Goal: Task Accomplishment & Management: Use online tool/utility

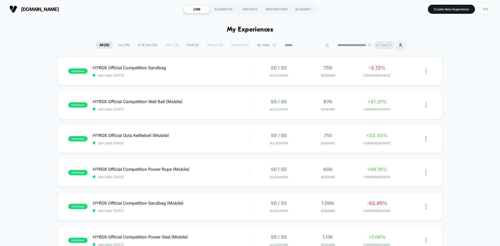
click at [300, 45] on input at bounding box center [307, 45] width 52 height 6
type input "****"
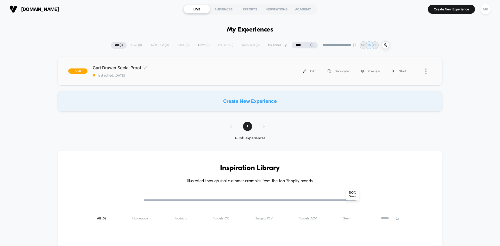
click at [163, 77] on span "last edited: 9/1/2025" at bounding box center [171, 75] width 157 height 4
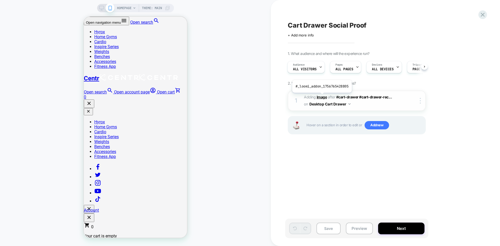
click at [321, 97] on b "Image" at bounding box center [322, 97] width 10 height 4
click at [101, 11] on div "HOMEPAGE Theme: MAIN" at bounding box center [135, 8] width 77 height 8
click at [99, 5] on div "HOMEPAGE Theme: MAIN" at bounding box center [135, 8] width 77 height 8
click at [102, 8] on icon at bounding box center [101, 8] width 5 height 5
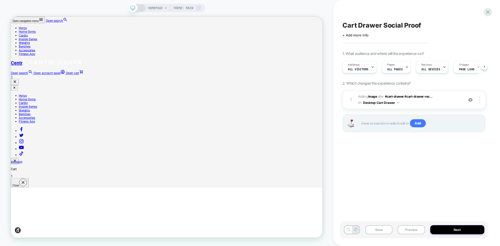
scroll to position [0, 0]
drag, startPoint x: 414, startPoint y: 25, endPoint x: 419, endPoint y: 25, distance: 4.9
click at [414, 90] on link "Open cart 1" at bounding box center [218, 95] width 415 height 10
click at [412, 231] on button "Preview" at bounding box center [411, 229] width 27 height 9
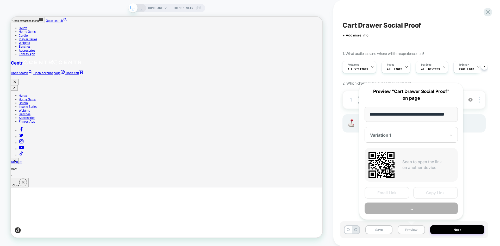
scroll to position [0, 7]
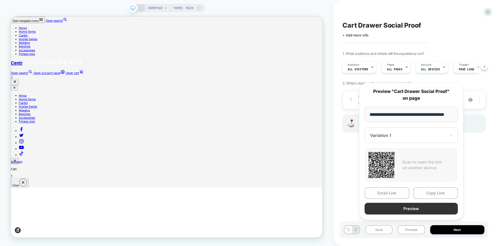
click at [415, 211] on button "Preview" at bounding box center [411, 209] width 93 height 12
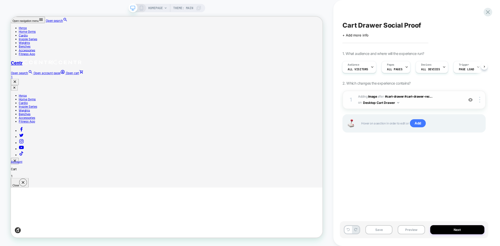
click at [470, 102] on div at bounding box center [471, 100] width 10 height 6
click at [373, 96] on b "Image" at bounding box center [372, 97] width 9 height 4
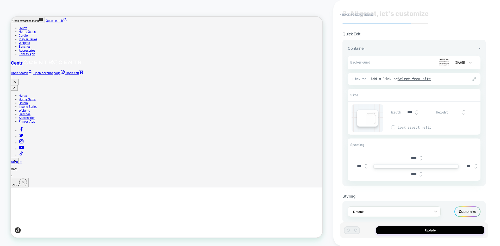
scroll to position [21, 0]
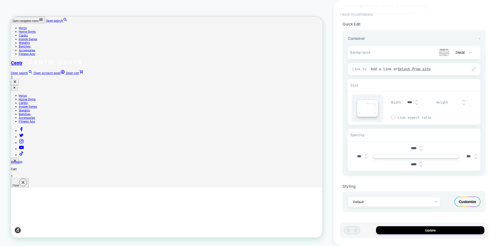
click at [357, 15] on button "< Back to experience" at bounding box center [356, 14] width 38 height 8
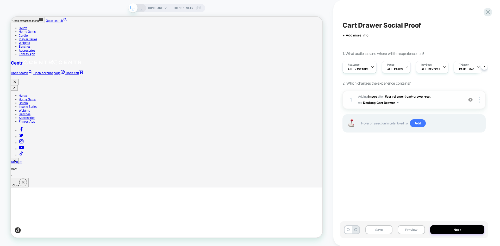
scroll to position [0, 0]
click at [374, 97] on b "Image" at bounding box center [372, 97] width 9 height 4
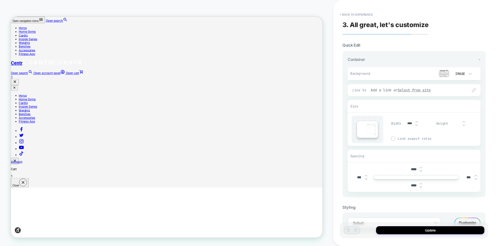
click at [431, 90] on u "Select from site" at bounding box center [414, 90] width 33 height 5
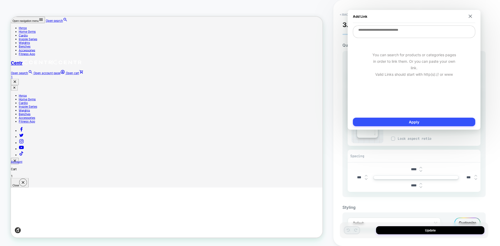
click at [468, 15] on div "Add Link" at bounding box center [414, 16] width 122 height 13
click at [471, 16] on img at bounding box center [470, 16] width 3 height 3
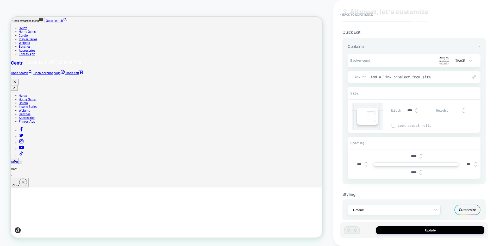
scroll to position [21, 0]
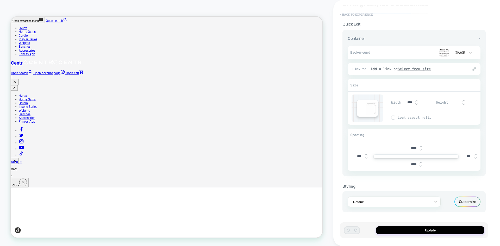
click at [347, 15] on button "< Back to experience" at bounding box center [356, 14] width 38 height 8
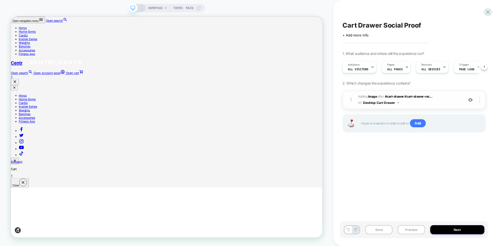
scroll to position [0, 0]
click at [480, 102] on img at bounding box center [479, 100] width 1 height 6
click at [379, 173] on div "Cart Drawer Social Proof Click to edit experience details + Add more info 1. Wh…" at bounding box center [414, 123] width 148 height 236
click at [371, 97] on b "Image" at bounding box center [372, 97] width 9 height 4
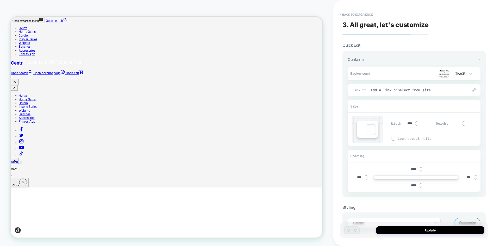
scroll to position [21, 0]
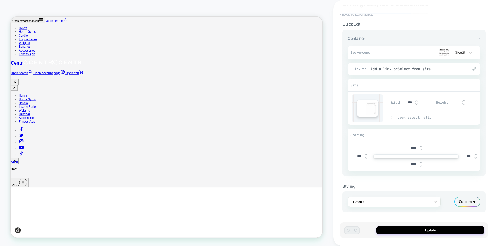
click at [352, 15] on button "< Back to experience" at bounding box center [356, 14] width 38 height 8
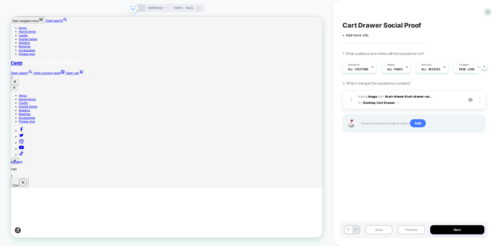
scroll to position [0, 0]
click at [418, 121] on span "Add" at bounding box center [418, 123] width 16 height 8
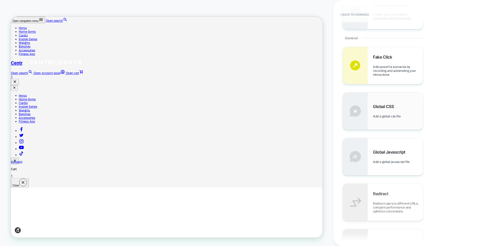
scroll to position [182, 0]
click at [374, 118] on span "Add a global css file" at bounding box center [388, 117] width 30 height 4
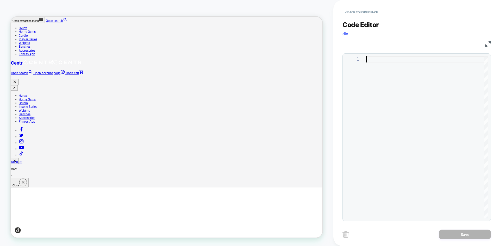
click at [366, 69] on div at bounding box center [427, 137] width 122 height 162
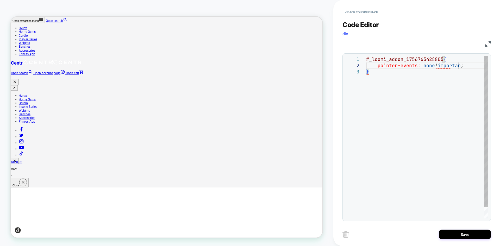
scroll to position [6, 96]
click at [421, 189] on div "# _ loomi_addon_1756765428805 { pointer-events: none !important ; }" at bounding box center [427, 143] width 122 height 175
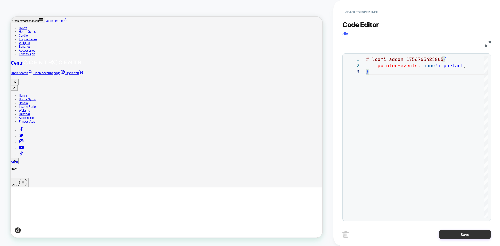
type textarea "**********"
click at [462, 232] on button "Save" at bounding box center [465, 235] width 52 height 10
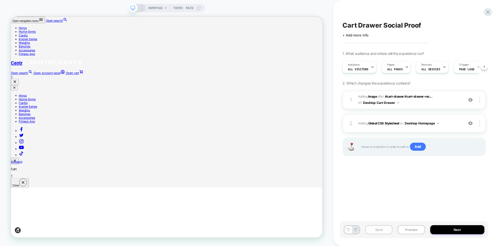
scroll to position [0, 0]
click at [410, 229] on button "Preview" at bounding box center [411, 229] width 27 height 9
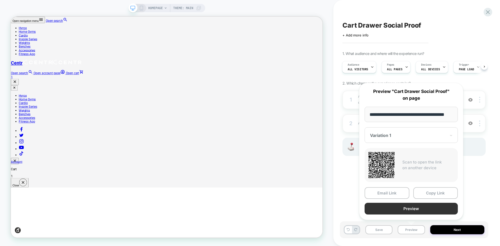
scroll to position [0, 0]
click at [415, 209] on button "Preview" at bounding box center [411, 209] width 93 height 12
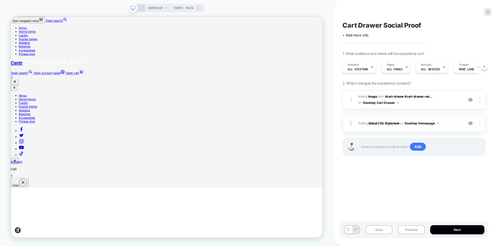
click at [479, 124] on img at bounding box center [479, 124] width 1 height 6
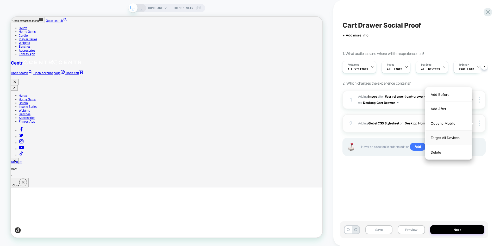
click at [454, 138] on div "Target All Devices" at bounding box center [449, 138] width 46 height 14
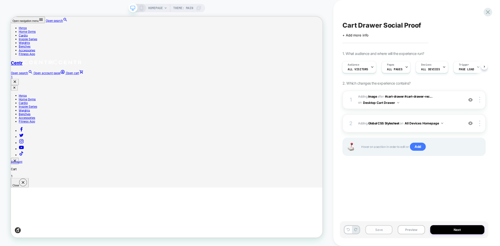
click at [379, 230] on button "Save" at bounding box center [378, 229] width 27 height 9
click at [375, 25] on span "Cart Drawer Social Proof" at bounding box center [382, 25] width 79 height 8
click at [414, 227] on button "Preview" at bounding box center [411, 229] width 27 height 9
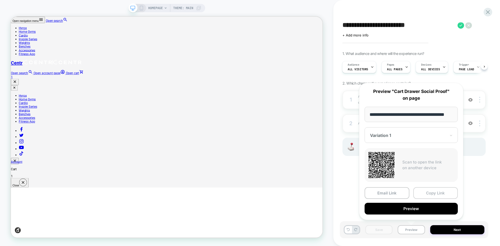
click at [431, 195] on button "Copy Link" at bounding box center [435, 193] width 45 height 12
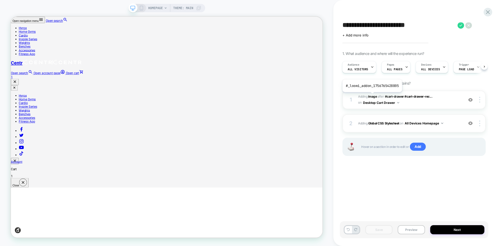
click at [372, 96] on b "Image" at bounding box center [372, 97] width 9 height 4
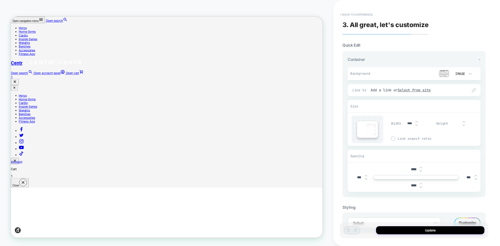
click at [361, 14] on button "< Back to experience" at bounding box center [356, 14] width 38 height 8
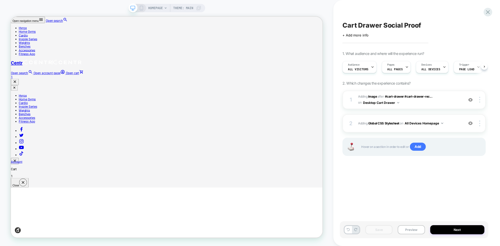
scroll to position [0, 0]
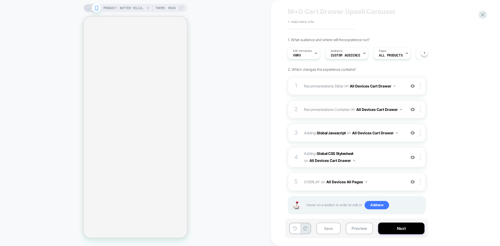
scroll to position [23, 0]
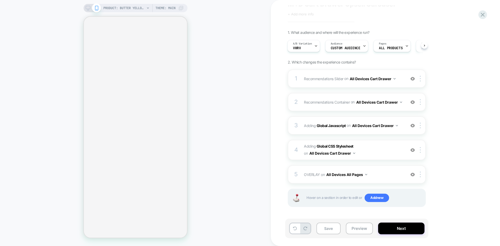
drag, startPoint x: 358, startPoint y: 226, endPoint x: 364, endPoint y: 218, distance: 10.1
click at [358, 226] on button "Preview" at bounding box center [359, 229] width 27 height 12
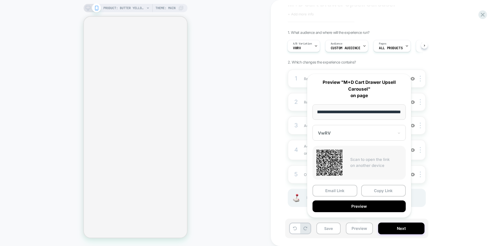
scroll to position [0, 0]
click at [447, 102] on div "1. What audience and where will the experience run? A/B Variation VwRV Audience…" at bounding box center [383, 125] width 190 height 190
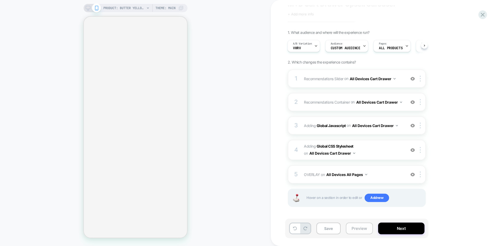
click at [362, 231] on button "Preview" at bounding box center [359, 229] width 27 height 12
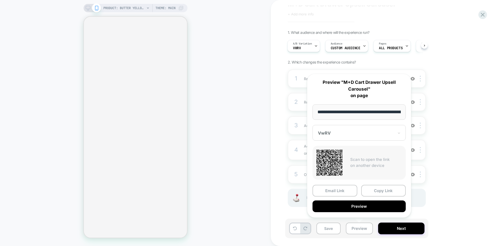
drag, startPoint x: 360, startPoint y: 206, endPoint x: 470, endPoint y: 132, distance: 132.2
click at [470, 132] on div "1. What audience and where will the experience run? A/B Variation VwRV Audience…" at bounding box center [383, 125] width 190 height 190
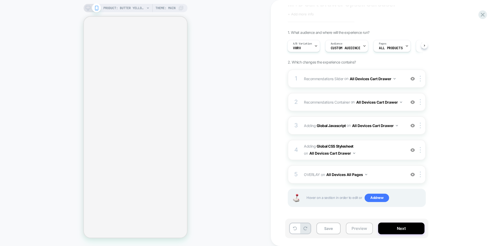
click at [357, 228] on button "Preview" at bounding box center [359, 229] width 27 height 12
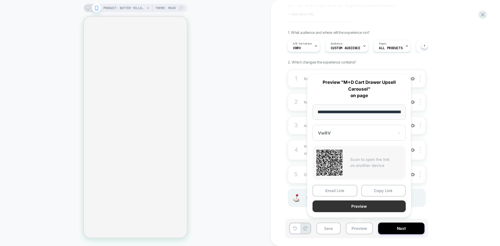
click at [365, 208] on button "Preview" at bounding box center [359, 207] width 93 height 12
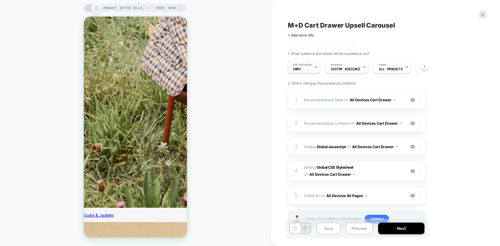
click at [303, 71] on div "A/B Variation VwRV" at bounding box center [302, 67] width 29 height 12
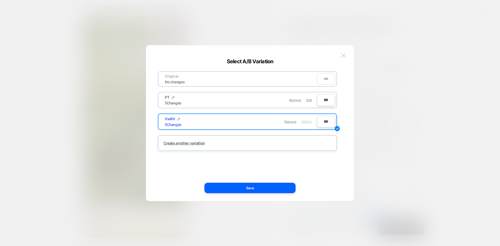
click at [342, 55] on img at bounding box center [343, 55] width 5 height 4
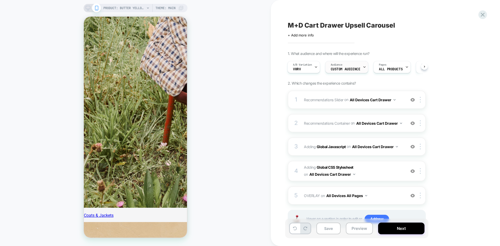
click at [353, 71] on div "Audience Custom Audience" at bounding box center [346, 67] width 40 height 12
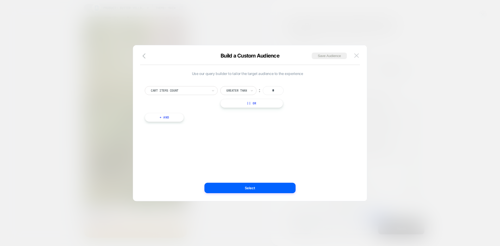
click at [358, 53] on img at bounding box center [356, 55] width 5 height 4
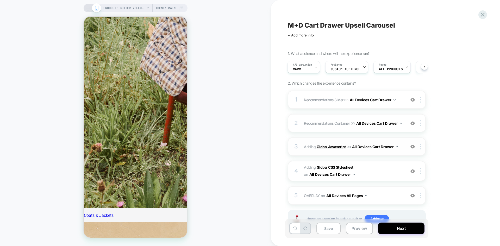
click at [327, 149] on b "Global Javascript" at bounding box center [331, 146] width 29 height 4
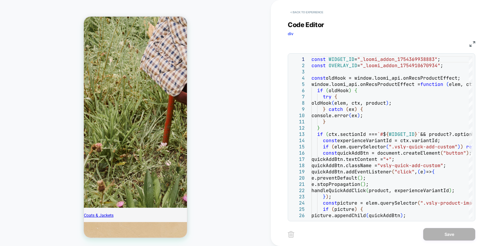
click at [307, 11] on button "< Back to experience" at bounding box center [307, 12] width 38 height 8
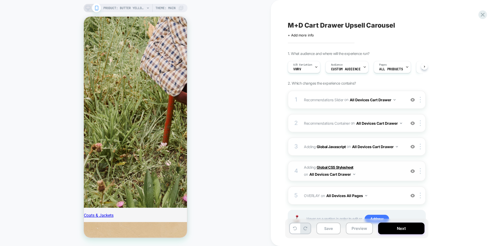
scroll to position [0, 0]
click at [328, 168] on b "Global CSS Stylesheet" at bounding box center [335, 167] width 37 height 4
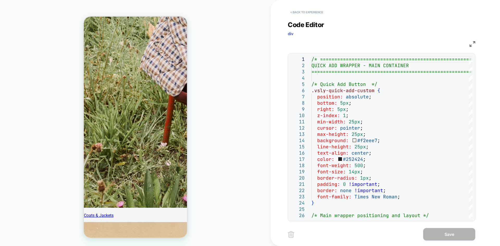
click at [312, 9] on button "< Back to experience" at bounding box center [307, 12] width 38 height 8
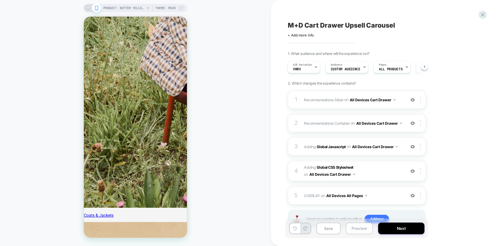
click at [358, 229] on button "Preview" at bounding box center [359, 229] width 27 height 12
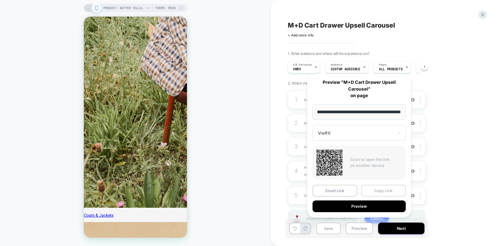
scroll to position [0, 0]
click at [385, 191] on button "Copy Link" at bounding box center [383, 191] width 45 height 12
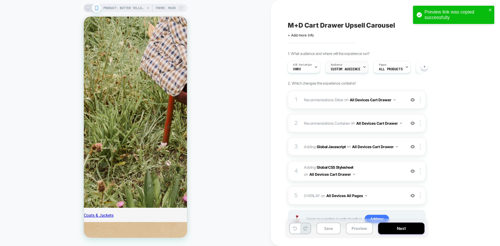
click at [344, 67] on div "Audience Custom Audience" at bounding box center [346, 67] width 40 height 12
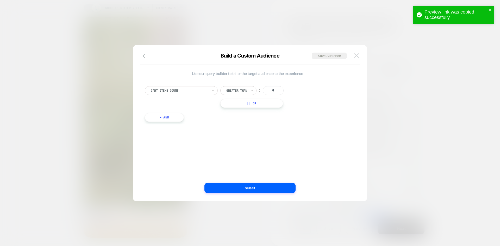
click at [353, 57] on button at bounding box center [357, 56] width 8 height 8
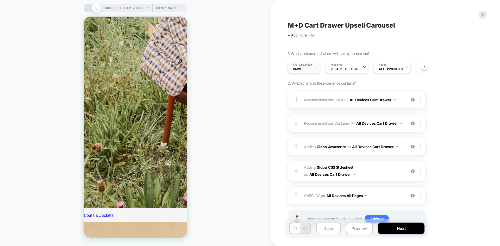
click at [312, 68] on div "A/B Variation VwRV" at bounding box center [302, 67] width 29 height 12
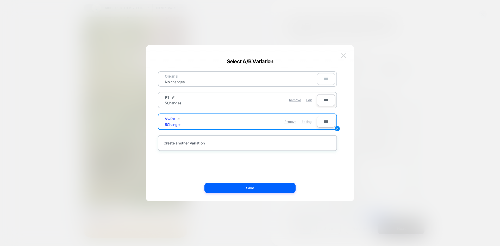
click at [344, 54] on img at bounding box center [343, 55] width 5 height 4
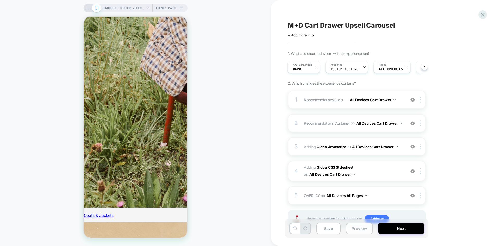
click at [361, 229] on button "Preview" at bounding box center [359, 229] width 27 height 12
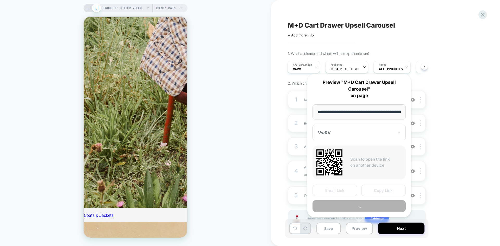
scroll to position [0, 140]
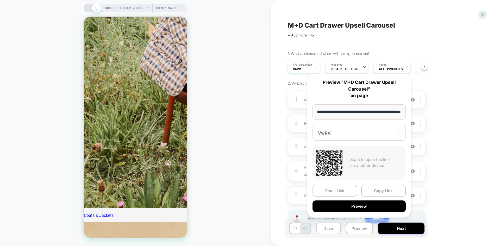
click at [357, 132] on div at bounding box center [356, 132] width 76 height 5
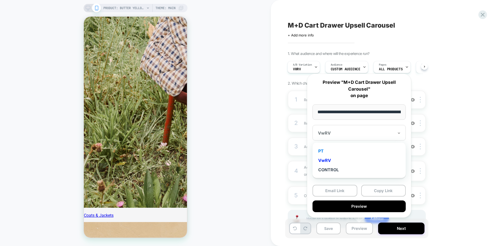
click at [324, 148] on div "PT" at bounding box center [359, 150] width 88 height 9
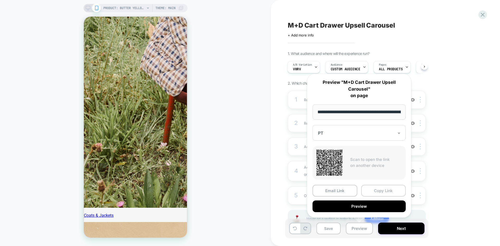
click at [378, 189] on button "Copy Link" at bounding box center [383, 191] width 45 height 12
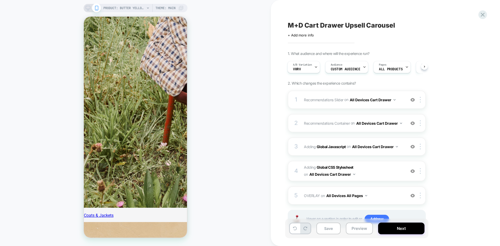
click at [308, 25] on span "M+D Cart Drawer Upsell Carousel" at bounding box center [341, 25] width 107 height 8
click at [312, 67] on div "A/B Variation VwRV" at bounding box center [302, 67] width 29 height 12
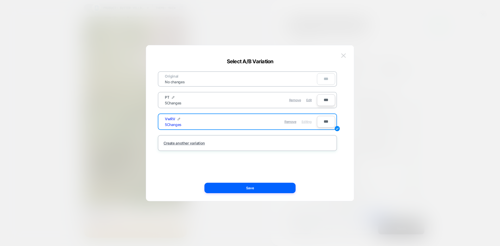
click at [343, 55] on img at bounding box center [343, 55] width 5 height 4
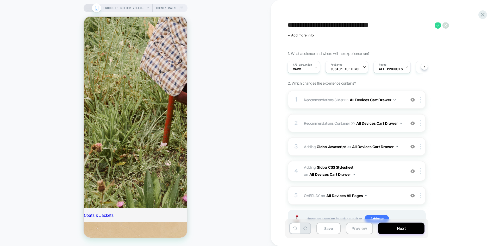
click at [363, 229] on button "Preview" at bounding box center [359, 229] width 27 height 12
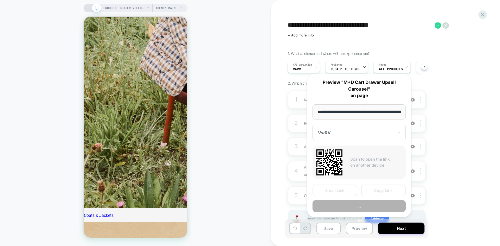
scroll to position [0, 140]
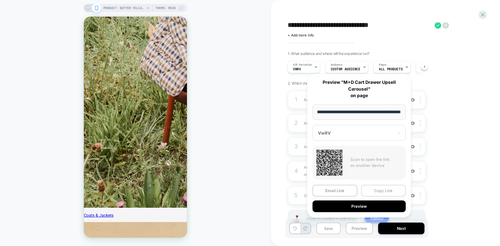
click at [372, 193] on button "Copy Link" at bounding box center [383, 191] width 45 height 12
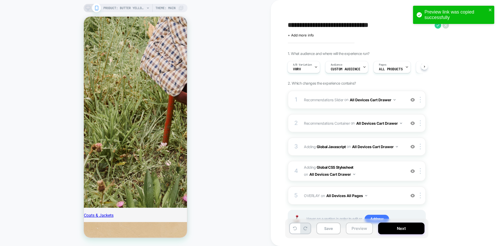
click at [358, 227] on button "Preview" at bounding box center [359, 229] width 27 height 12
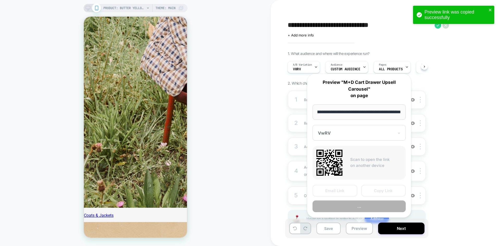
click at [351, 133] on div at bounding box center [356, 132] width 76 height 5
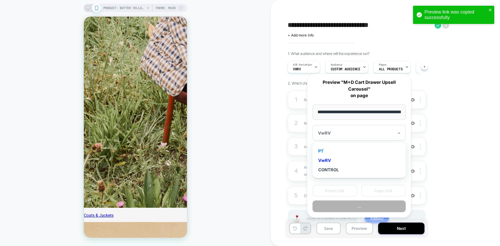
click at [326, 152] on div "PT" at bounding box center [359, 150] width 88 height 9
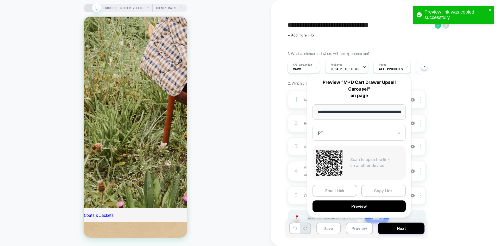
click at [380, 191] on button "Copy Link" at bounding box center [383, 191] width 45 height 12
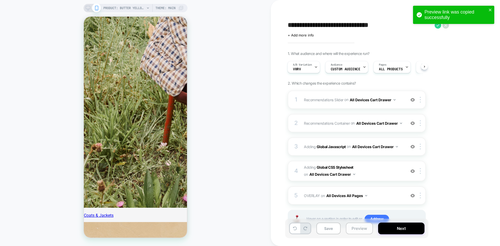
click at [359, 229] on button "Preview" at bounding box center [359, 229] width 27 height 12
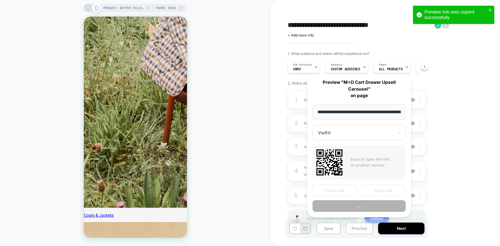
scroll to position [0, 140]
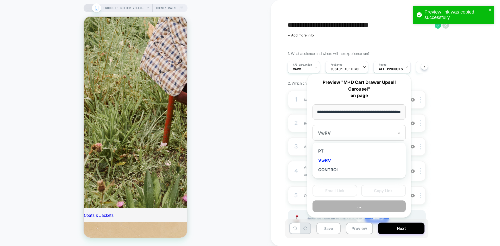
click at [335, 132] on div at bounding box center [356, 132] width 76 height 5
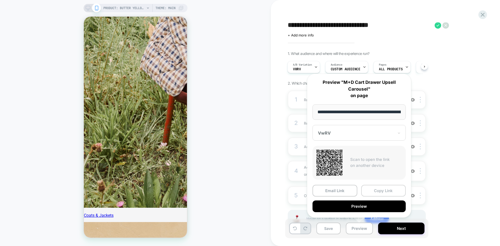
click at [384, 192] on button "Copy Link" at bounding box center [383, 191] width 45 height 12
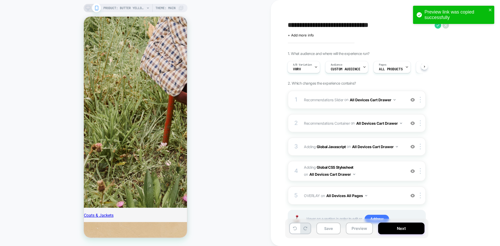
click at [475, 163] on div "1. What audience and where will the experience run? A/B Variation VwRV Audience…" at bounding box center [383, 146] width 190 height 190
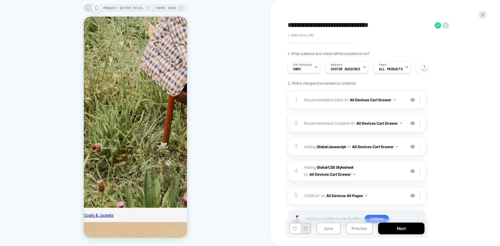
click at [293, 37] on span "+ Add more info" at bounding box center [301, 35] width 26 height 4
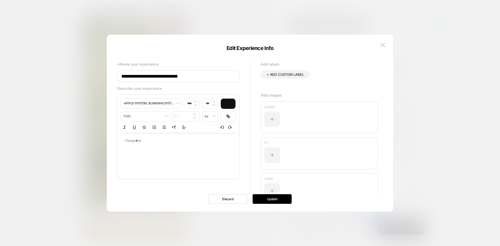
scroll to position [22, 0]
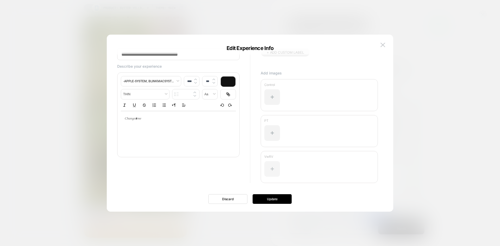
click at [273, 168] on div at bounding box center [272, 169] width 16 height 16
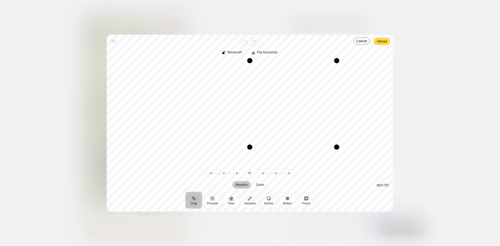
drag, startPoint x: 163, startPoint y: 163, endPoint x: 250, endPoint y: 147, distance: 87.9
click at [250, 147] on div "Drag corner bl" at bounding box center [249, 147] width 5 height 5
drag, startPoint x: 337, startPoint y: 146, endPoint x: 334, endPoint y: 133, distance: 13.8
click at [334, 133] on div "Drag corner br" at bounding box center [333, 133] width 5 height 5
click at [382, 43] on span "Upload" at bounding box center [382, 41] width 10 height 6
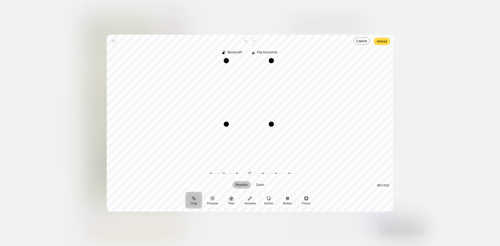
drag, startPoint x: 274, startPoint y: 163, endPoint x: 271, endPoint y: 124, distance: 38.9
click at [271, 124] on div "Drag corner br" at bounding box center [271, 124] width 5 height 5
click at [387, 43] on span "Upload" at bounding box center [382, 41] width 10 height 6
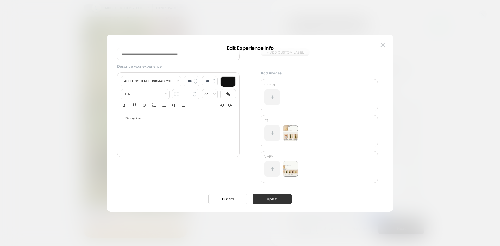
click at [275, 199] on button "Update" at bounding box center [272, 199] width 39 height 10
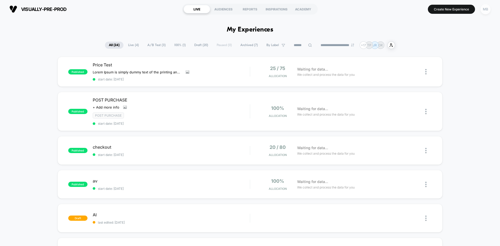
click at [487, 10] on div "MB" at bounding box center [486, 9] width 10 height 10
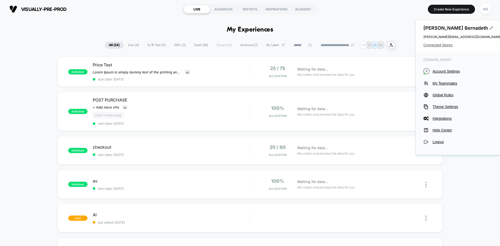
click at [441, 47] on span "Connected Stores" at bounding box center [463, 45] width 78 height 4
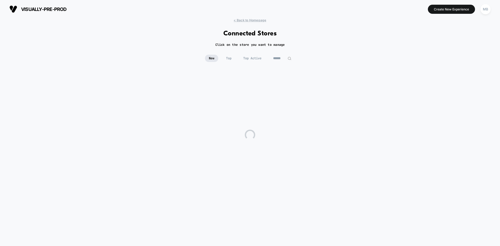
click at [292, 58] on input at bounding box center [282, 58] width 26 height 7
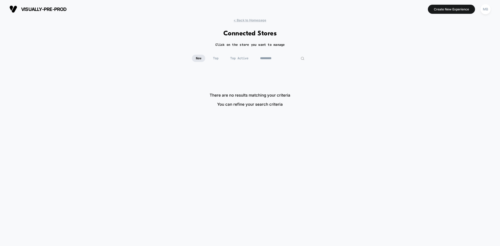
type input "*********"
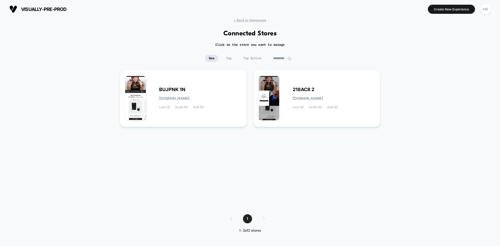
click at [278, 170] on div "BUJPNK 1N bujpnk-1n.myshopify.com Live (2) Draft (0) A/B (2) 218AC8 2 218ac8-2.…" at bounding box center [250, 137] width 260 height 134
drag, startPoint x: 156, startPoint y: 89, endPoint x: 226, endPoint y: 153, distance: 95.7
click at [226, 153] on div "BUJPNK 1N bujpnk-1n.myshopify.com Live (2) Draft (0) A/B (2) 218AC8 2 218ac8-2.…" at bounding box center [250, 137] width 260 height 134
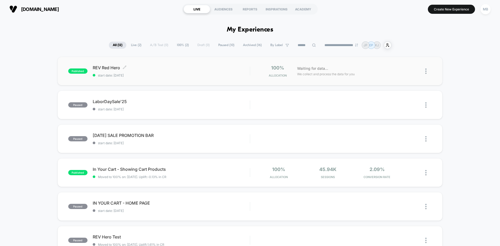
click at [157, 71] on div "REV Red Hero Click to edit experience details Click to edit experience details …" at bounding box center [171, 71] width 157 height 12
click at [150, 73] on span "start date: [DATE]" at bounding box center [171, 75] width 157 height 4
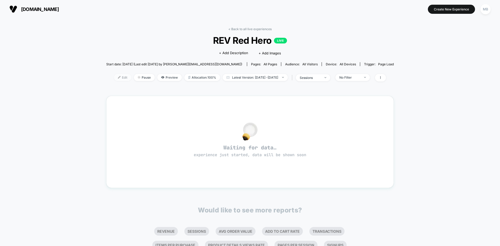
click at [115, 79] on span "Edit" at bounding box center [122, 77] width 17 height 7
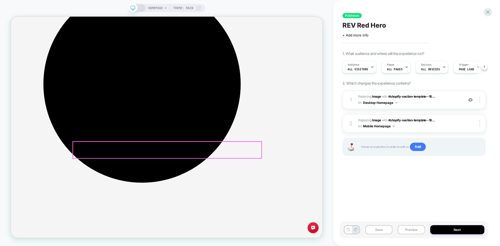
scroll to position [130, 0]
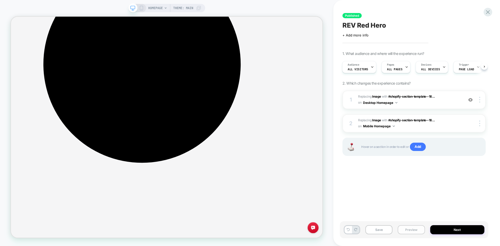
click at [409, 230] on button "Preview" at bounding box center [411, 229] width 27 height 9
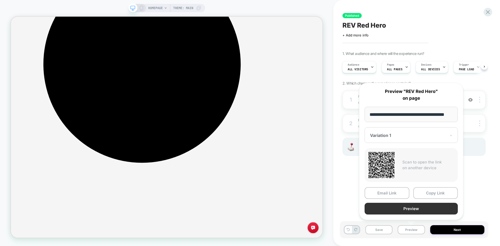
scroll to position [0, 0]
click at [414, 208] on button "Preview" at bounding box center [411, 209] width 93 height 12
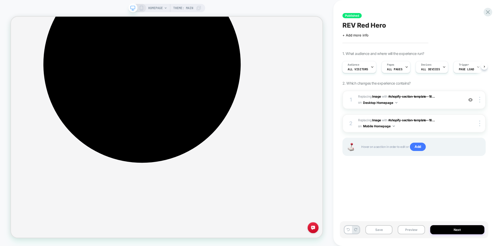
click at [143, 11] on div "HOMEPAGE Theme: MAIN" at bounding box center [166, 8] width 77 height 8
click at [471, 101] on img at bounding box center [470, 100] width 4 height 4
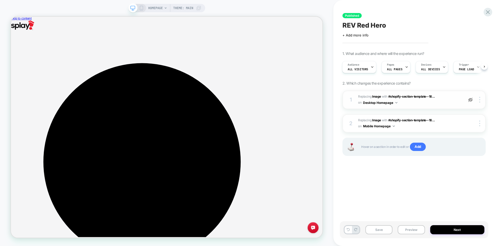
click at [471, 101] on img at bounding box center [470, 100] width 4 height 4
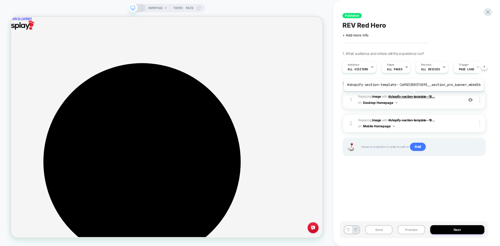
click at [412, 95] on span "#shopify-section-template--16..." at bounding box center [411, 97] width 47 height 4
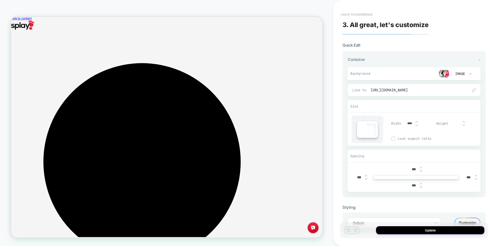
click at [344, 15] on button "< Back to experience" at bounding box center [356, 14] width 38 height 8
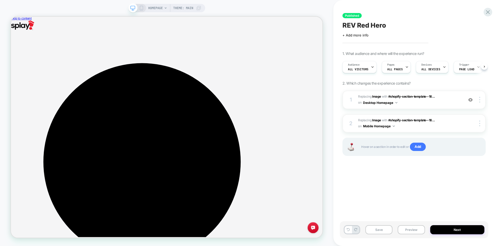
scroll to position [0, 0]
click at [470, 100] on img at bounding box center [470, 100] width 4 height 4
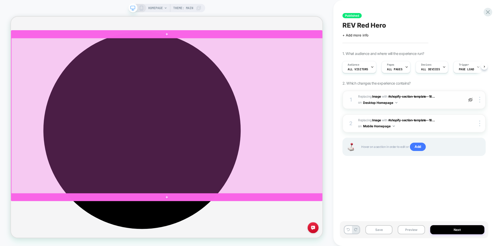
scroll to position [0, 0]
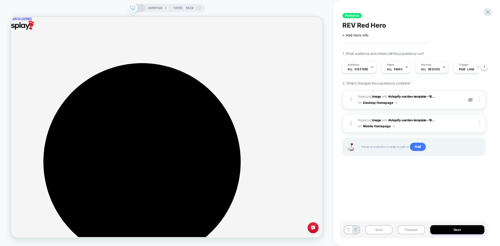
click at [471, 100] on img at bounding box center [470, 100] width 4 height 4
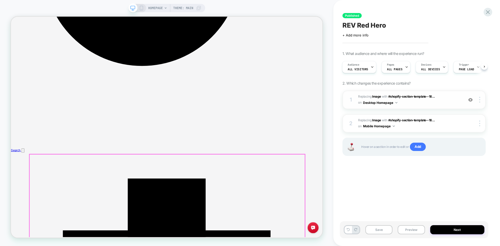
scroll to position [260, 0]
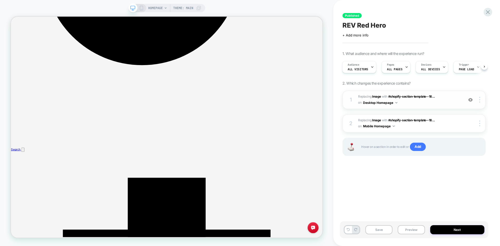
click at [409, 221] on div "Published REV Red Hero Click to edit experience details + Add more info 1. What…" at bounding box center [414, 123] width 148 height 236
click at [413, 229] on button "Preview" at bounding box center [411, 229] width 27 height 9
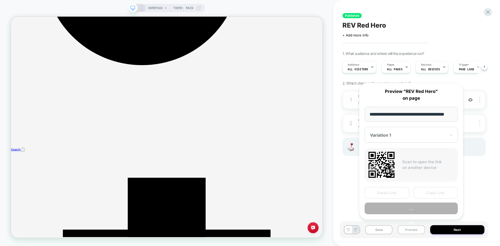
scroll to position [0, 9]
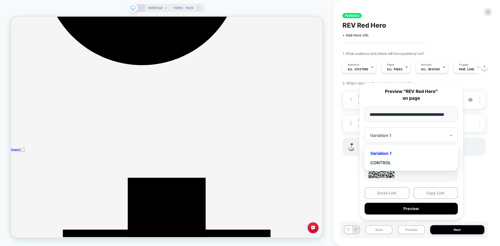
click at [404, 131] on div "Variation 1" at bounding box center [411, 135] width 93 height 16
click at [380, 167] on div "CONTROL" at bounding box center [411, 162] width 88 height 9
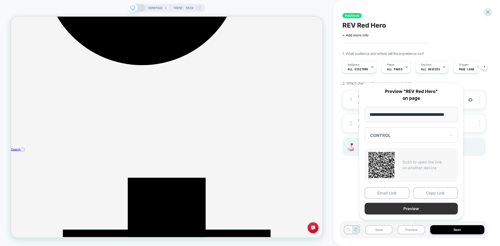
click at [430, 208] on button "Preview" at bounding box center [411, 209] width 93 height 12
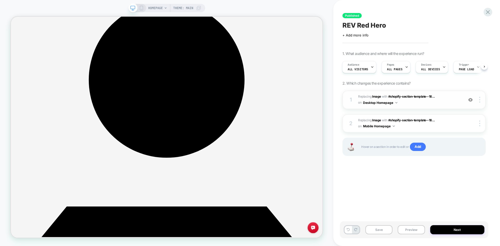
scroll to position [1380, 0]
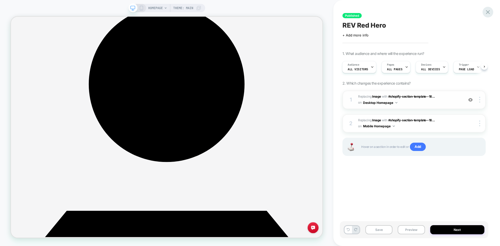
click at [488, 11] on icon at bounding box center [487, 12] width 7 height 7
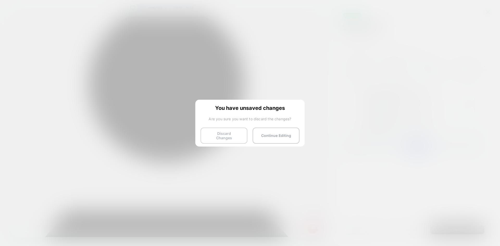
click at [216, 132] on button "Discard Changes" at bounding box center [224, 136] width 47 height 16
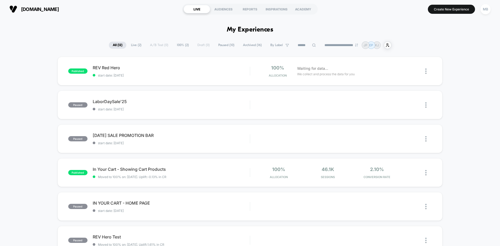
click at [135, 43] on span "Live ( 2 )" at bounding box center [136, 45] width 18 height 7
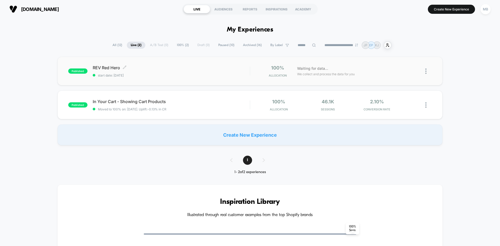
click at [169, 70] on span "REV Red Hero Click to edit experience details" at bounding box center [171, 67] width 157 height 5
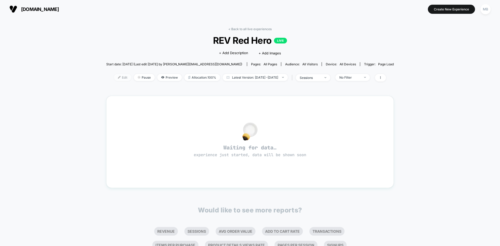
click at [114, 78] on span "Edit" at bounding box center [122, 77] width 17 height 7
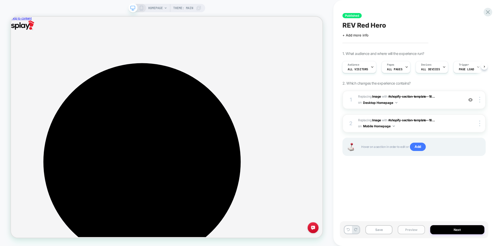
click at [411, 227] on button "Preview" at bounding box center [411, 229] width 27 height 9
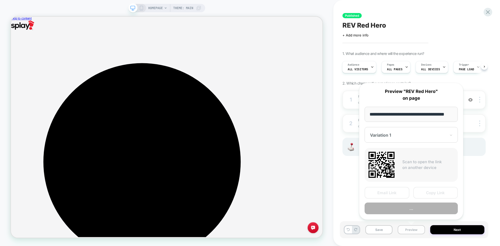
scroll to position [0, 9]
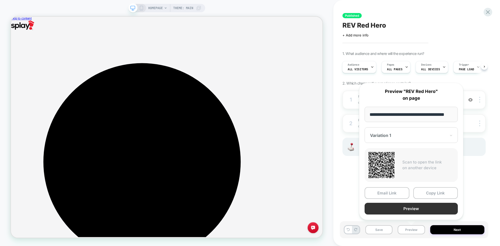
click at [408, 208] on button "Preview" at bounding box center [411, 209] width 93 height 12
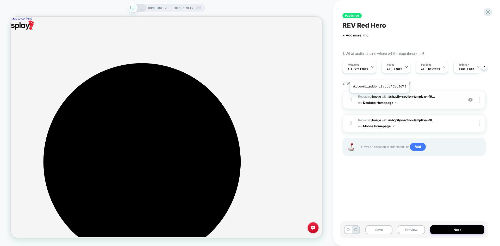
click at [379, 97] on b "Image" at bounding box center [376, 97] width 9 height 4
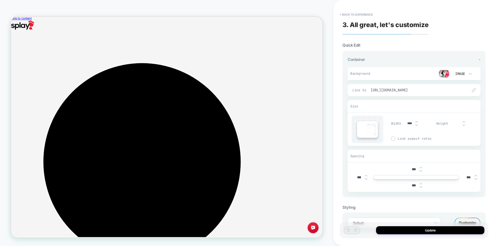
click at [433, 91] on span "https://splayshoes.com/pages/rev-skate-shoe" at bounding box center [417, 90] width 92 height 5
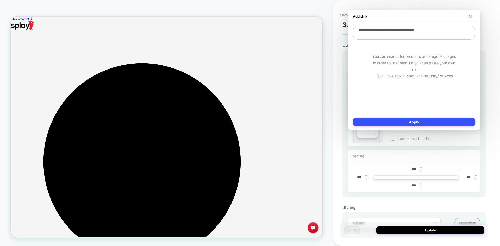
click at [469, 15] on button at bounding box center [470, 17] width 5 height 4
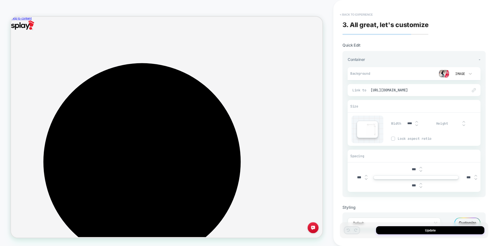
click at [351, 16] on button "< Back to experience" at bounding box center [356, 14] width 38 height 8
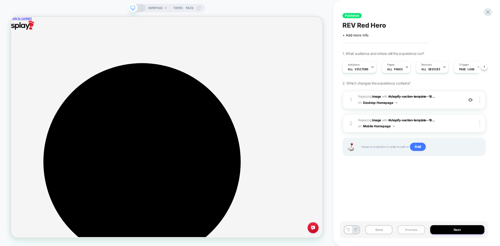
scroll to position [0, 0]
click at [409, 233] on button "Preview" at bounding box center [411, 229] width 27 height 9
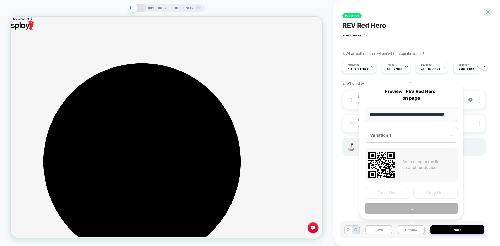
scroll to position [0, 9]
click at [405, 136] on div at bounding box center [408, 135] width 76 height 5
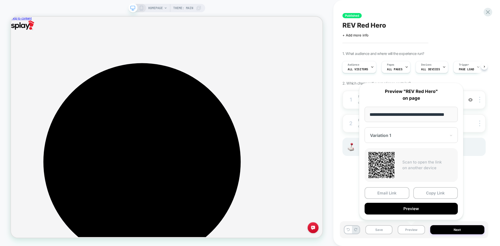
click at [362, 26] on span "REV Red Hero" at bounding box center [364, 25] width 43 height 8
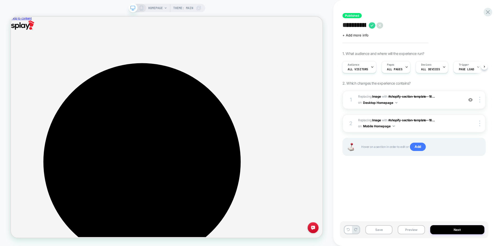
click at [362, 26] on textarea "**********" at bounding box center [355, 25] width 24 height 8
click at [410, 233] on button "Preview" at bounding box center [411, 229] width 27 height 9
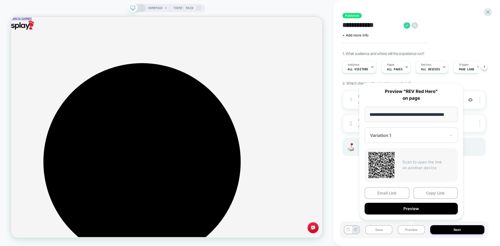
click at [141, 9] on icon at bounding box center [141, 8] width 5 height 5
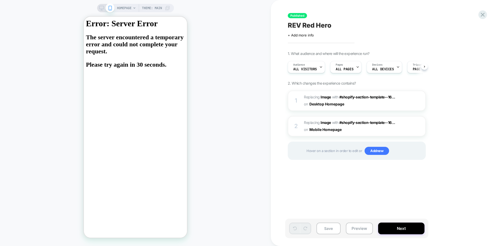
scroll to position [0, 0]
click at [360, 229] on button "Preview" at bounding box center [359, 229] width 27 height 12
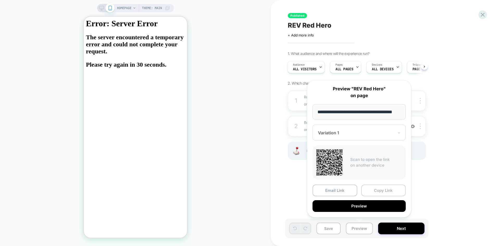
scroll to position [0, 0]
click at [380, 191] on button "Copy Link" at bounding box center [383, 191] width 45 height 12
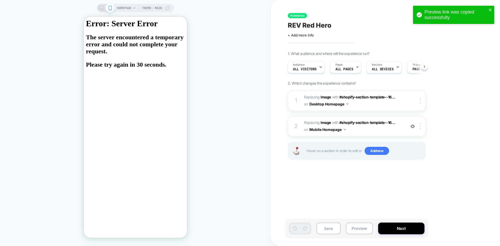
click at [488, 7] on div "Preview link was copied successfully" at bounding box center [453, 15] width 81 height 18
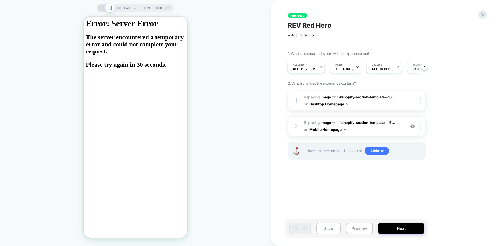
click at [487, 13] on div "Preview link was copied successfully HOMEPAGE Theme: MAIN Published REV Red Her…" at bounding box center [250, 123] width 500 height 246
click at [479, 15] on div at bounding box center [482, 14] width 11 height 11
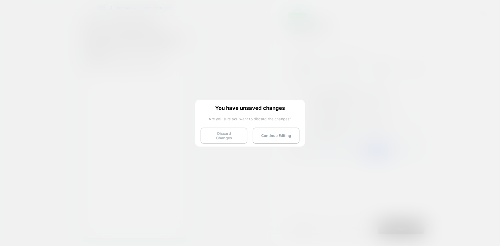
click at [217, 135] on button "Discard Changes" at bounding box center [224, 136] width 47 height 16
click at [210, 131] on button "Discard Changes" at bounding box center [224, 136] width 47 height 16
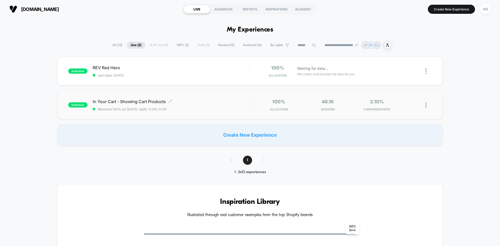
click at [194, 105] on div "In Your Cart - Showing Cart Products Click to edit experience details Click to …" at bounding box center [171, 105] width 157 height 12
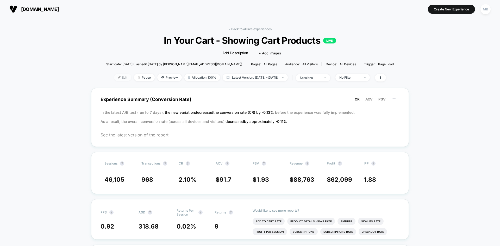
click at [114, 79] on span "Edit" at bounding box center [122, 77] width 17 height 7
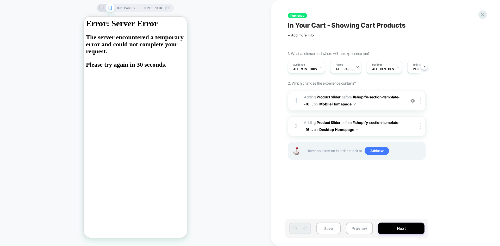
scroll to position [0, 0]
click at [482, 15] on icon at bounding box center [482, 14] width 7 height 7
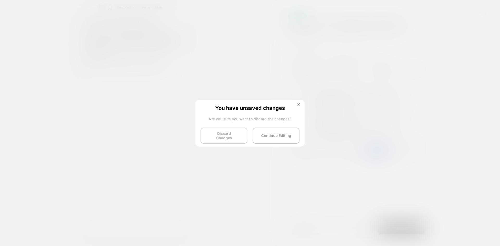
click at [231, 137] on button "Discard Changes" at bounding box center [224, 136] width 47 height 16
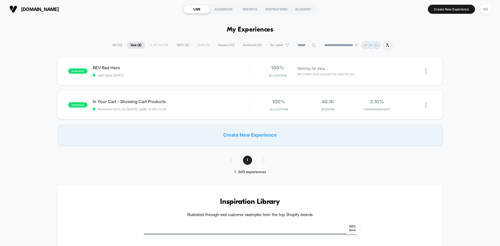
click at [114, 44] on span "All ( 12 )" at bounding box center [117, 45] width 17 height 7
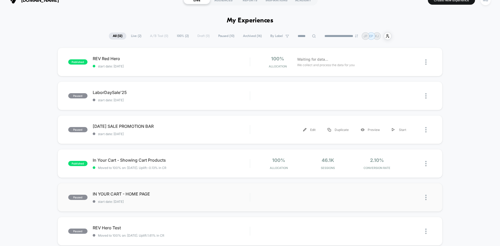
scroll to position [52, 0]
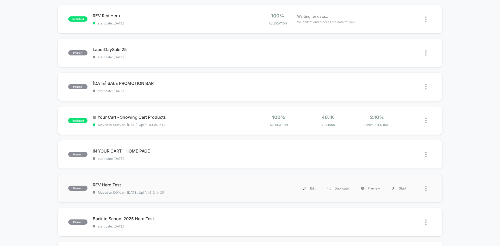
click at [79, 196] on div "paused REV Hero Test Moved to 100% on: [DATE] . Uplift: 1.61% in CR Edit Duplic…" at bounding box center [250, 188] width 385 height 29
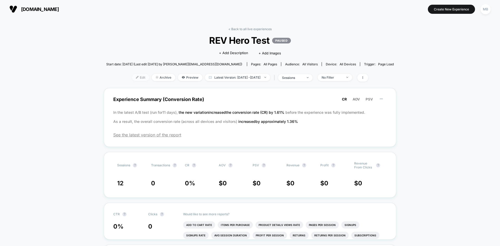
click at [132, 79] on span "Edit" at bounding box center [140, 77] width 17 height 7
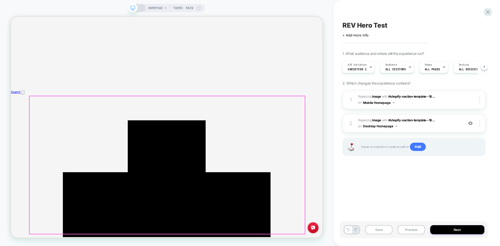
scroll to position [339, 0]
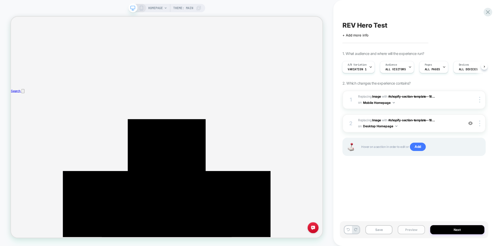
click at [407, 226] on button "Preview" at bounding box center [411, 229] width 27 height 9
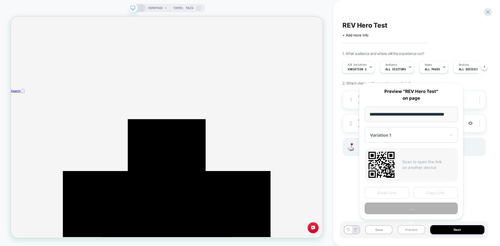
scroll to position [0, 9]
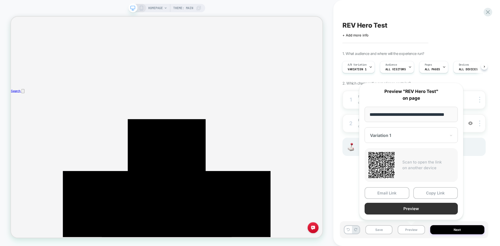
click at [407, 208] on button "Preview" at bounding box center [411, 209] width 93 height 12
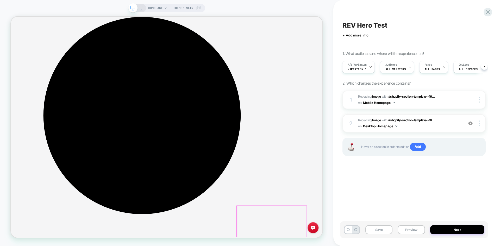
scroll to position [0, 0]
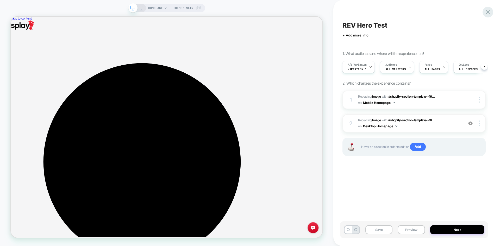
click at [488, 8] on div at bounding box center [488, 12] width 11 height 11
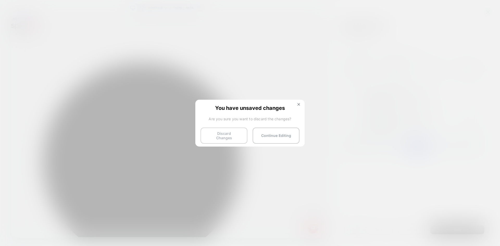
click at [218, 138] on button "Discard Changes" at bounding box center [224, 136] width 47 height 16
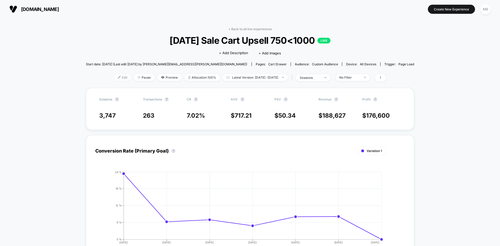
click at [114, 79] on span "Edit" at bounding box center [122, 77] width 17 height 7
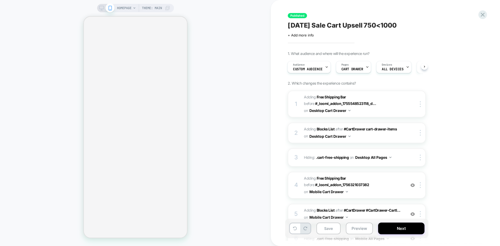
scroll to position [0, 1]
click at [357, 228] on button "Preview" at bounding box center [359, 229] width 27 height 12
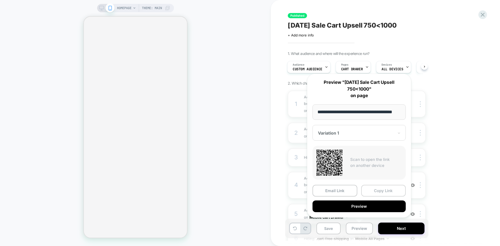
scroll to position [0, 0]
click at [376, 189] on button "Copy Link" at bounding box center [383, 191] width 45 height 12
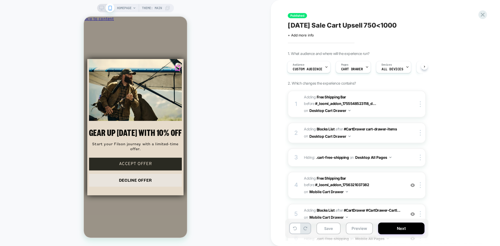
click at [178, 67] on circle "Close dialog" at bounding box center [179, 65] width 5 height 5
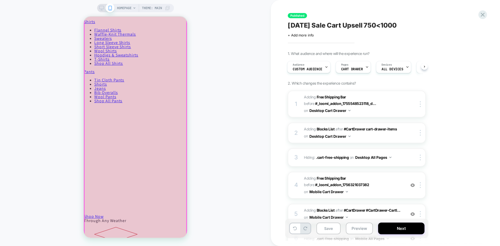
scroll to position [521, 0]
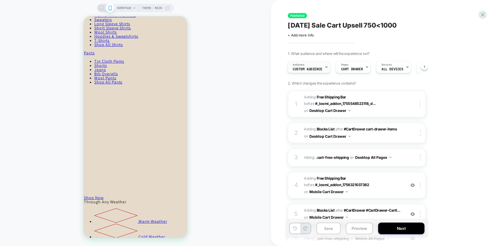
click at [307, 66] on div "Audience Custom Audience" at bounding box center [308, 67] width 40 height 12
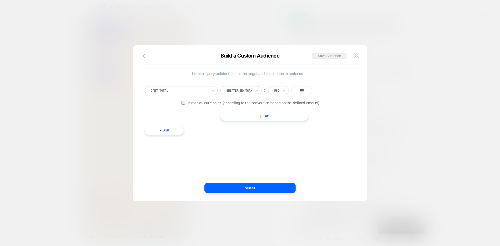
click at [357, 56] on img at bounding box center [356, 55] width 5 height 4
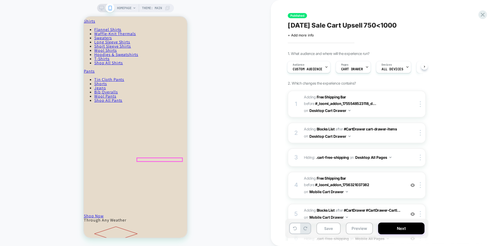
scroll to position [365, 0]
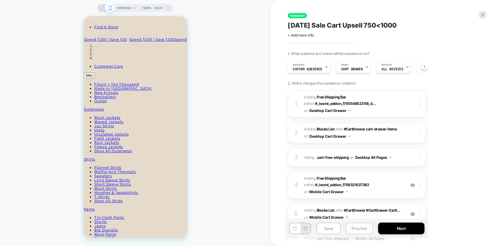
click at [367, 231] on button "Preview" at bounding box center [359, 229] width 27 height 12
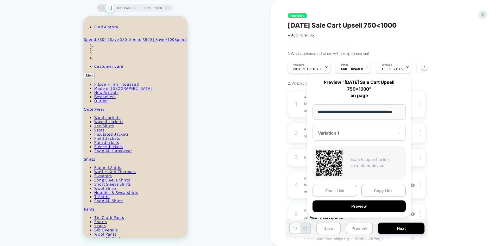
scroll to position [0, 0]
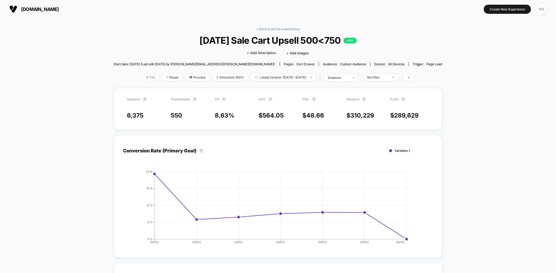
click at [142, 75] on span "Edit" at bounding box center [150, 77] width 17 height 7
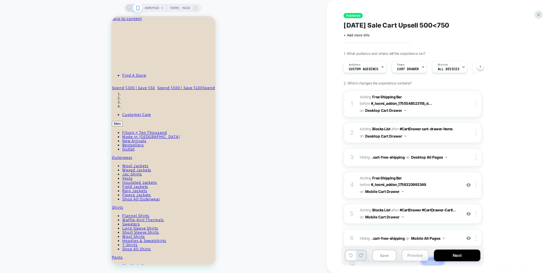
click at [421, 246] on button "Preview" at bounding box center [414, 256] width 27 height 12
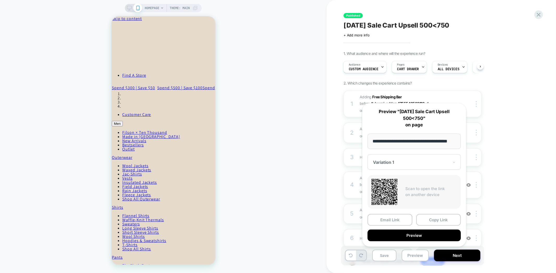
click at [438, 217] on button "Copy Link" at bounding box center [438, 220] width 45 height 12
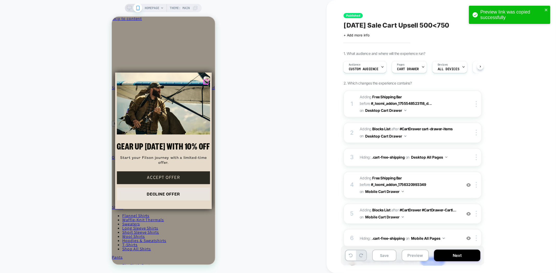
drag, startPoint x: 205, startPoint y: 79, endPoint x: 206, endPoint y: 84, distance: 5.3
click at [206, 79] on circle "Close dialog" at bounding box center [206, 79] width 5 height 5
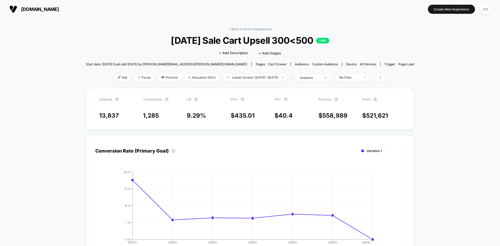
click at [112, 73] on div "< Back to all live experiences [DATE] Sale Cart Upsell 300<500 LIVE Click to ed…" at bounding box center [250, 57] width 328 height 61
click at [114, 79] on span "Edit" at bounding box center [122, 77] width 17 height 7
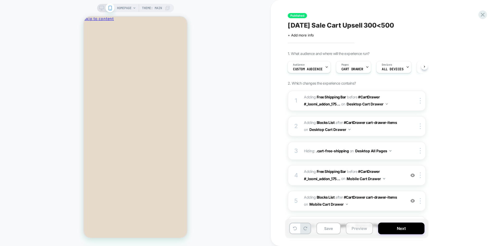
click at [356, 227] on button "Preview" at bounding box center [359, 229] width 27 height 12
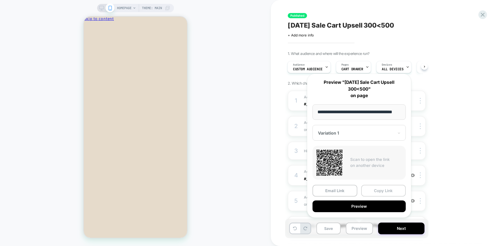
click at [380, 192] on button "Copy Link" at bounding box center [383, 191] width 45 height 12
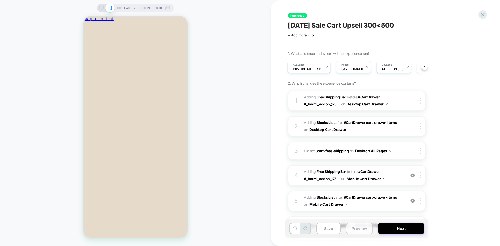
click at [359, 231] on button "Preview" at bounding box center [359, 229] width 27 height 12
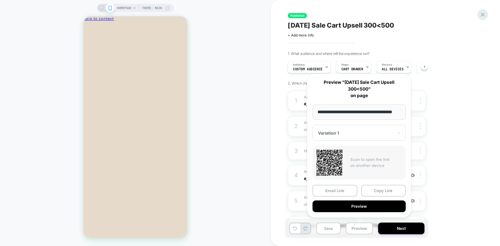
click at [480, 17] on icon at bounding box center [482, 14] width 7 height 7
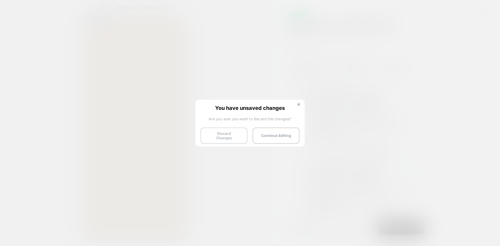
click at [219, 135] on button "Discard Changes" at bounding box center [224, 136] width 47 height 16
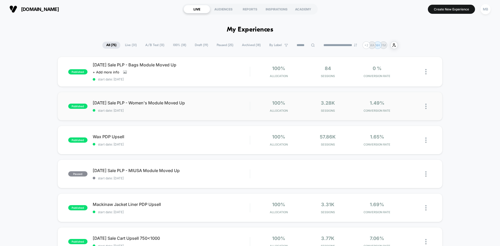
click at [176, 114] on div "published Labor Day Sale PLP - Women's Module Moved Up start date: 8/29/2025 10…" at bounding box center [250, 106] width 385 height 29
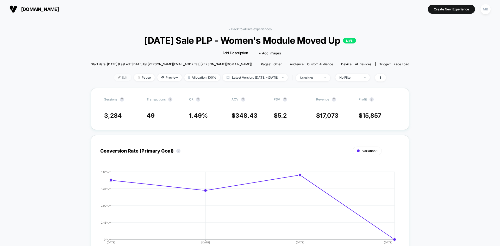
click at [118, 78] on img at bounding box center [119, 77] width 3 height 3
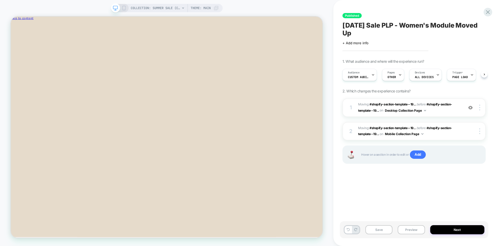
scroll to position [0, 0]
click at [408, 229] on button "Preview" at bounding box center [411, 229] width 27 height 9
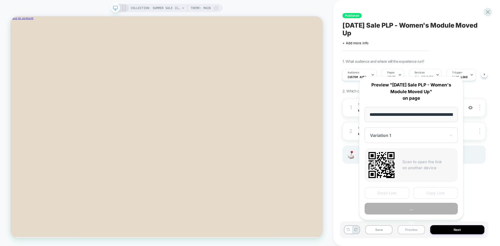
scroll to position [0, 40]
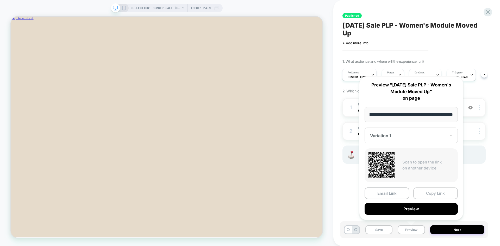
click at [438, 192] on button "Copy Link" at bounding box center [435, 194] width 45 height 12
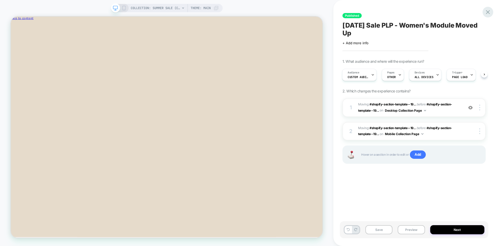
click at [489, 13] on icon at bounding box center [488, 12] width 4 height 4
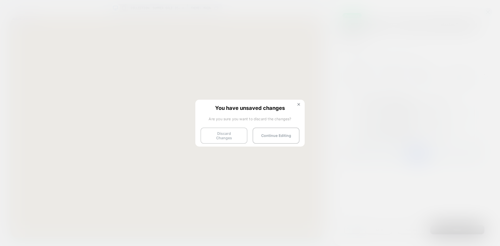
click at [220, 137] on button "Discard Changes" at bounding box center [224, 136] width 47 height 16
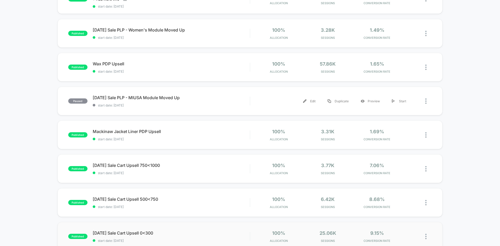
scroll to position [78, 0]
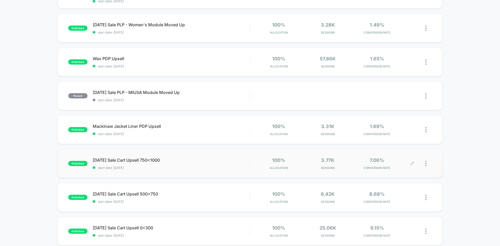
click at [336, 165] on div "3.77k Sessions" at bounding box center [328, 164] width 47 height 12
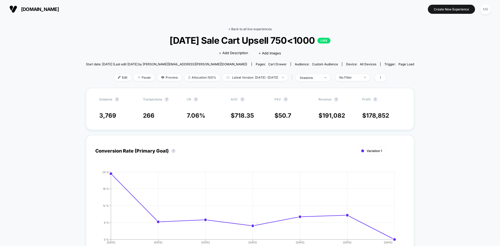
click at [246, 28] on link "< Back to all live experiences" at bounding box center [249, 29] width 43 height 4
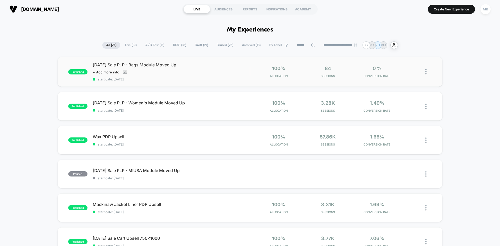
click at [317, 78] on div "published Labor Day Sale PLP - Bags Module Moved Up Click to view images Click …" at bounding box center [250, 72] width 385 height 30
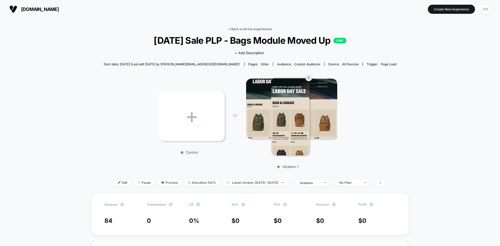
click at [243, 30] on link "< Back to all live experiences" at bounding box center [249, 29] width 43 height 4
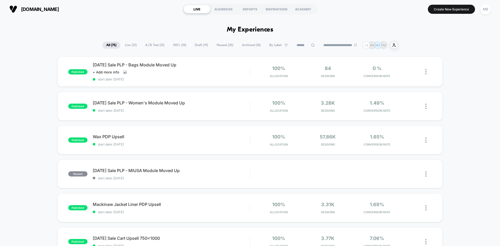
click at [334, 112] on input "text" at bounding box center [333, 111] width 1 height 3
click at [331, 111] on span "Sessions" at bounding box center [328, 111] width 47 height 4
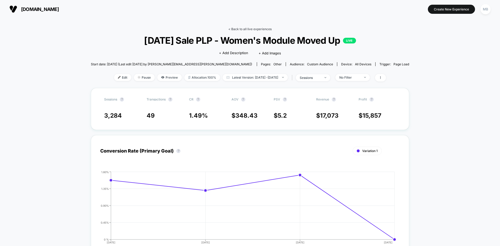
click at [233, 30] on link "< Back to all live experiences" at bounding box center [249, 29] width 43 height 4
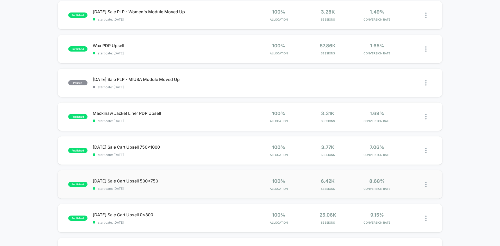
scroll to position [104, 0]
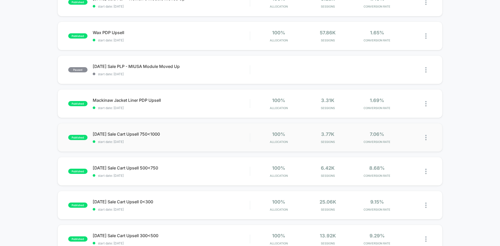
click at [311, 146] on div "published Labor Day Sale Cart Upsell 750<1000 start date: 8/27/2025 100% Alloca…" at bounding box center [250, 137] width 385 height 29
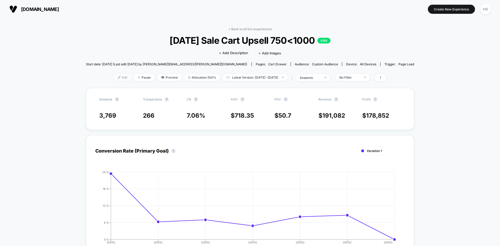
click at [114, 79] on span "Edit" at bounding box center [122, 77] width 17 height 7
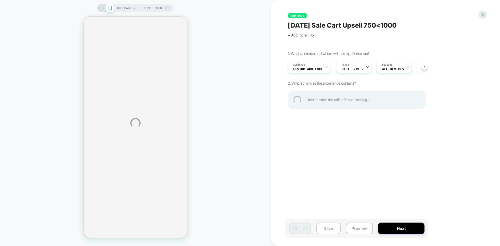
click at [357, 233] on div "HOMEPAGE Theme: MAIN Published Labor Day Sale Cart Upsell 750<1000 Click to edi…" at bounding box center [250, 123] width 500 height 246
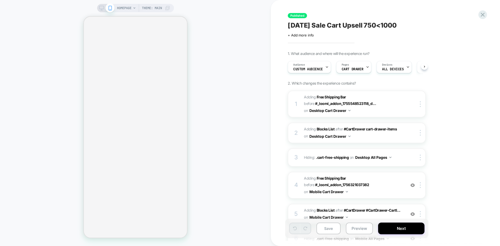
scroll to position [0, 0]
click at [357, 229] on button "Preview" at bounding box center [359, 229] width 27 height 12
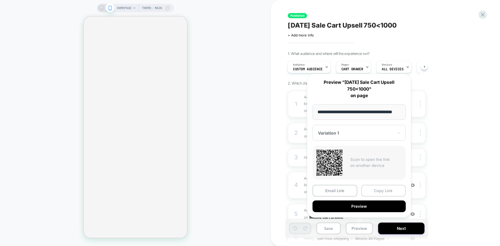
scroll to position [0, 0]
click at [379, 191] on button "Copy Link" at bounding box center [383, 191] width 45 height 12
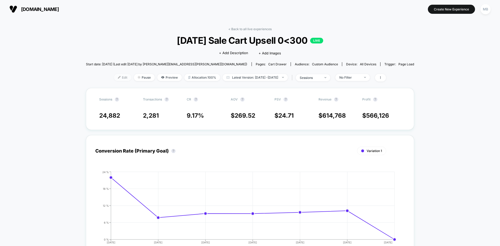
click at [114, 80] on span "Edit" at bounding box center [122, 77] width 17 height 7
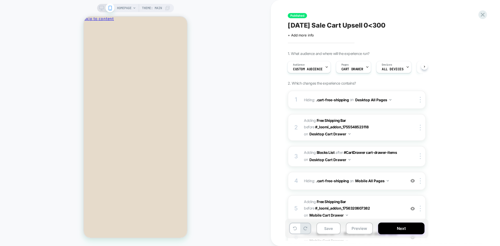
scroll to position [0, 1]
click at [359, 228] on button "Preview" at bounding box center [359, 229] width 27 height 12
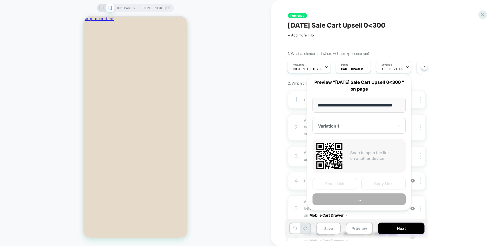
scroll to position [0, 8]
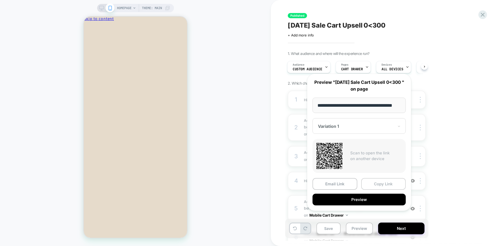
click at [386, 190] on button "Copy Link" at bounding box center [383, 184] width 45 height 12
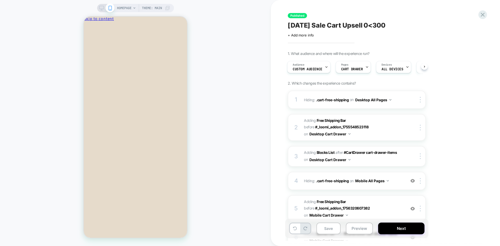
click at [485, 14] on div "Preview link was copied successfully HOMEPAGE Theme: MAIN Published [DATE] Sale…" at bounding box center [250, 123] width 500 height 246
click at [482, 15] on icon at bounding box center [482, 14] width 7 height 7
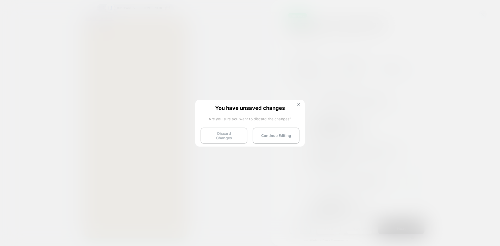
click at [222, 133] on button "Discard Changes" at bounding box center [224, 136] width 47 height 16
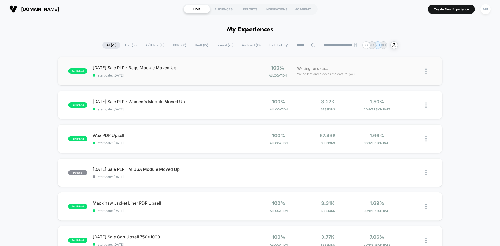
click at [201, 79] on div "published Labor Day Sale PLP - Bags Module Moved Up start date: 8/29/2025 100% …" at bounding box center [250, 71] width 385 height 29
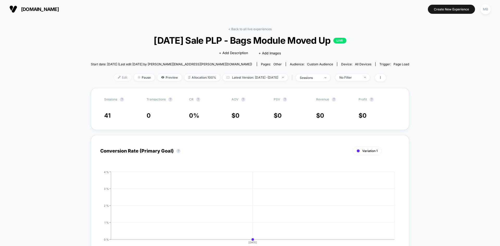
click at [114, 74] on span "Edit" at bounding box center [122, 77] width 17 height 7
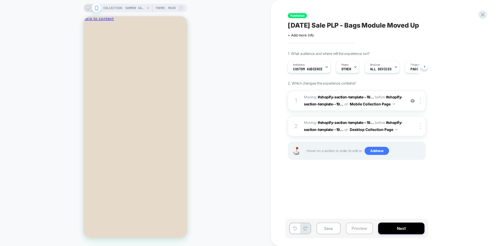
click at [357, 229] on button "Preview" at bounding box center [359, 229] width 27 height 12
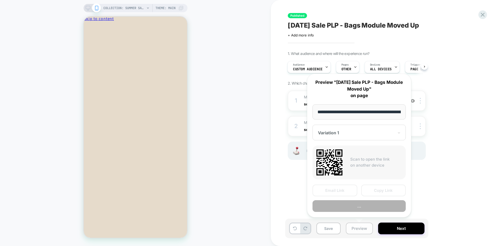
scroll to position [0, 40]
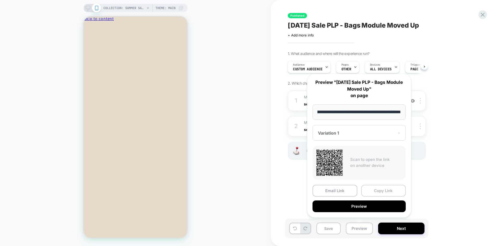
click at [378, 192] on button "Copy Link" at bounding box center [383, 191] width 45 height 12
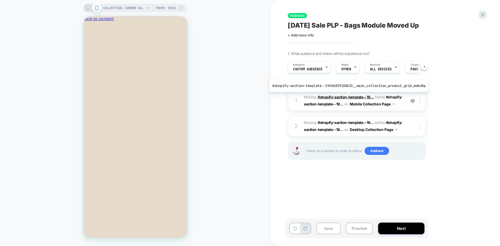
click at [347, 96] on span "#shopify-section-template--19..." at bounding box center [346, 97] width 56 height 4
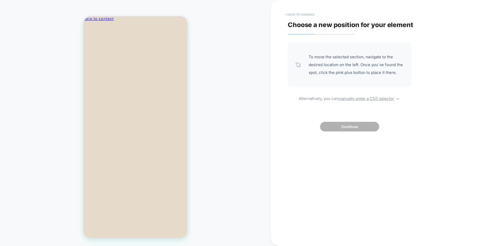
click at [293, 13] on button "< Back to changes" at bounding box center [300, 14] width 34 height 8
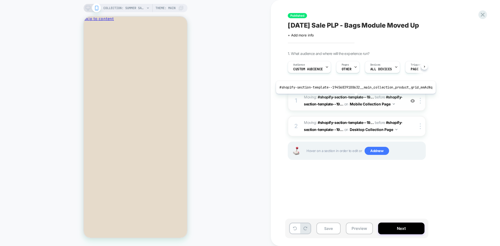
scroll to position [0, 0]
click at [347, 95] on span "#shopify-section-template--19..." at bounding box center [346, 97] width 56 height 4
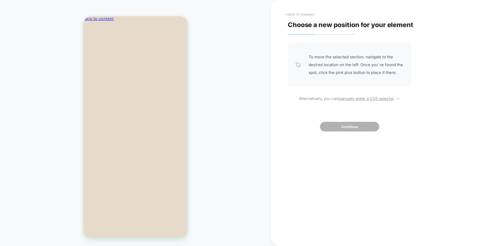
click at [298, 15] on button "< Back to changes" at bounding box center [300, 14] width 34 height 8
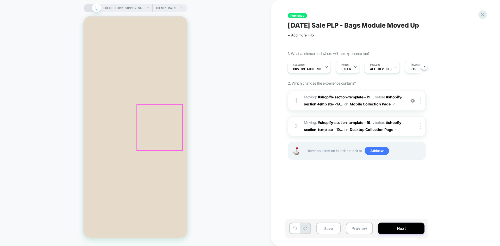
scroll to position [104, 0]
click at [412, 101] on img at bounding box center [412, 101] width 4 height 4
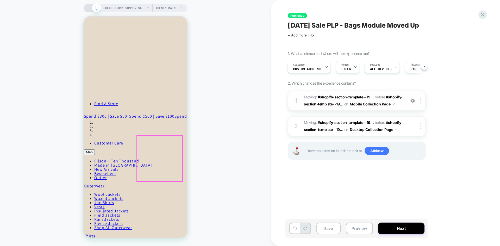
scroll to position [365, 0]
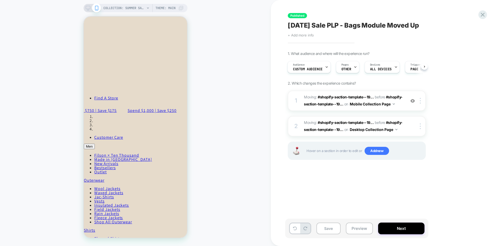
click at [299, 33] on div "Click to edit experience details + Add more info" at bounding box center [345, 33] width 114 height 8
click at [296, 35] on span "+ Add more info" at bounding box center [301, 35] width 26 height 4
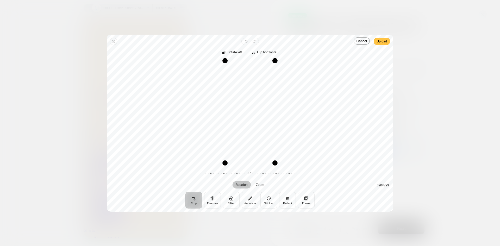
click at [383, 42] on span "Upload" at bounding box center [382, 41] width 10 height 6
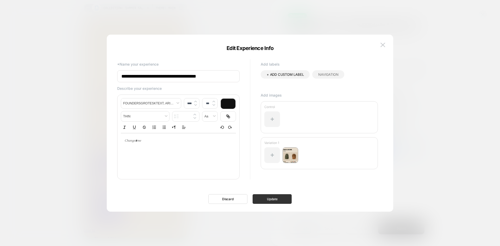
click at [275, 201] on button "Update" at bounding box center [272, 199] width 39 height 10
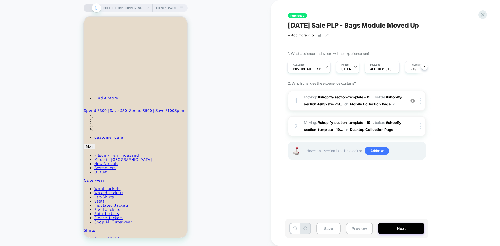
click at [86, 8] on icon at bounding box center [88, 8] width 5 height 5
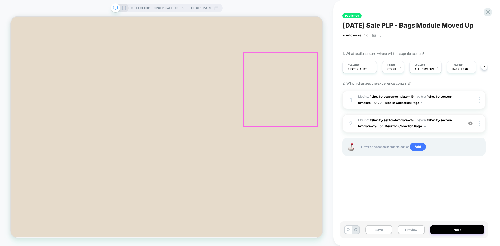
scroll to position [0, 0]
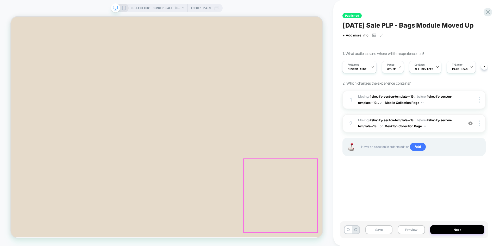
scroll to position [78, 0]
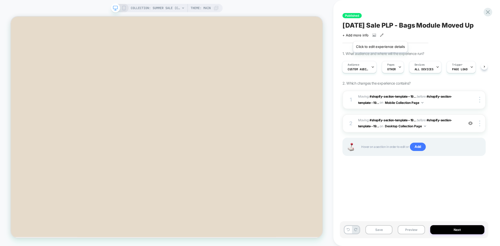
click at [380, 35] on icon at bounding box center [382, 35] width 4 height 4
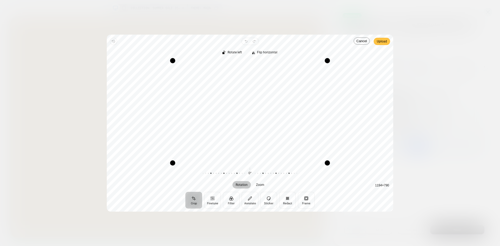
click at [384, 42] on span "Upload" at bounding box center [382, 41] width 10 height 6
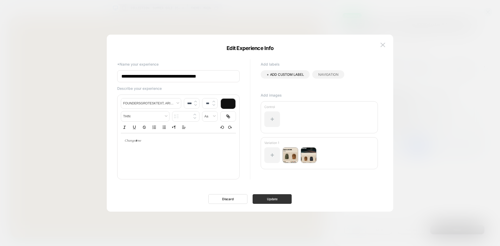
click at [266, 198] on button "Update" at bounding box center [272, 199] width 39 height 10
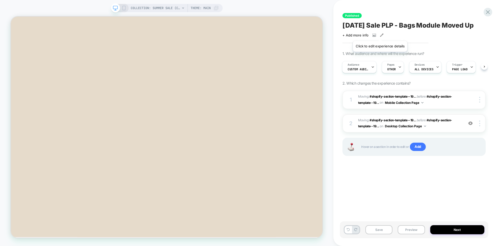
click at [380, 34] on icon at bounding box center [382, 35] width 4 height 4
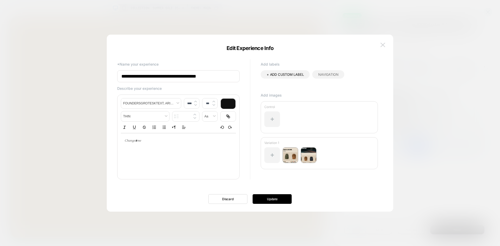
click at [384, 46] on img at bounding box center [383, 45] width 5 height 4
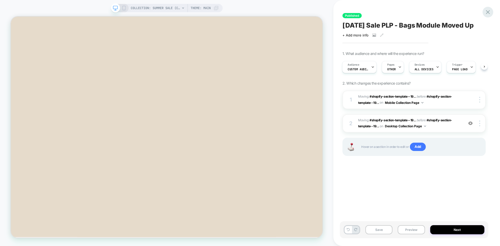
click at [489, 13] on icon at bounding box center [488, 12] width 4 height 4
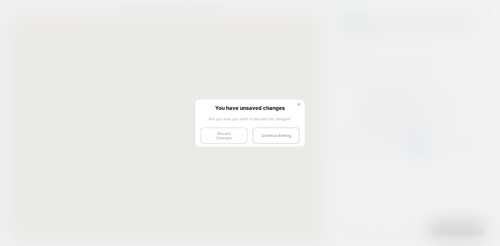
click at [215, 135] on button "Discard Changes" at bounding box center [224, 136] width 47 height 16
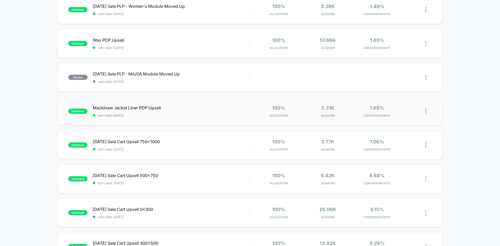
scroll to position [104, 0]
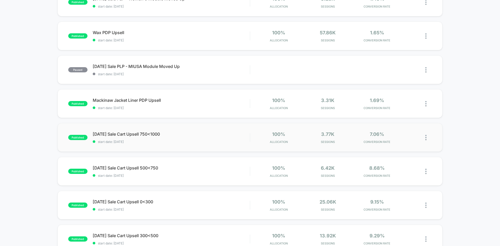
click at [191, 144] on div "published Labor Day Sale Cart Upsell 750<1000 start date: 8/27/2025 100% Alloca…" at bounding box center [250, 137] width 385 height 29
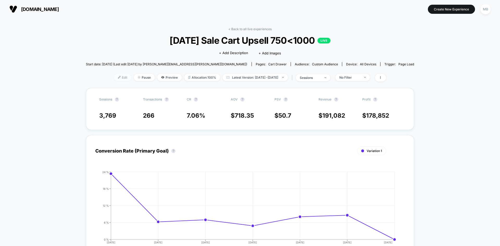
click at [114, 79] on span "Edit" at bounding box center [122, 77] width 17 height 7
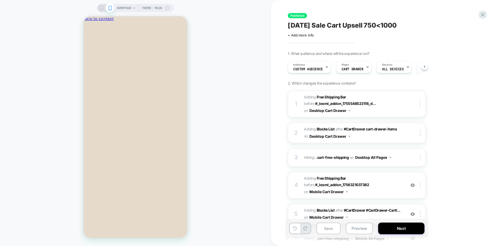
scroll to position [0, 0]
click at [361, 232] on button "Preview" at bounding box center [359, 229] width 27 height 12
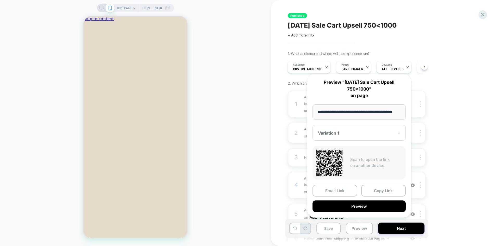
scroll to position [0, 0]
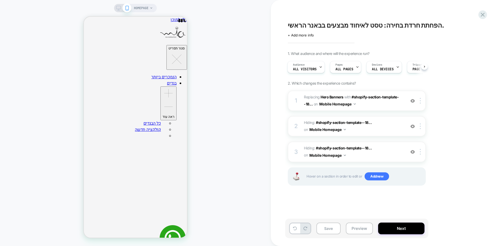
scroll to position [0, 1]
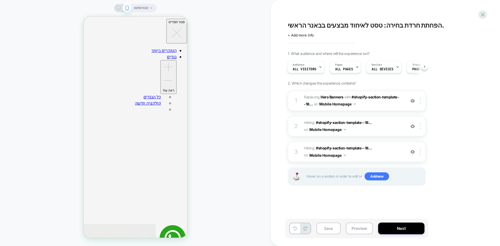
scroll to position [26, 0]
click at [332, 97] on b "Hero Banners" at bounding box center [332, 97] width 23 height 4
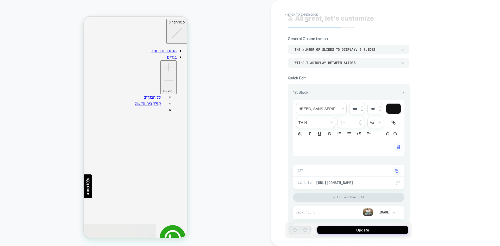
scroll to position [0, 0]
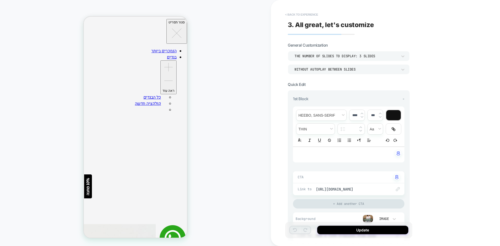
click at [299, 13] on button "< Back to experience" at bounding box center [302, 14] width 38 height 8
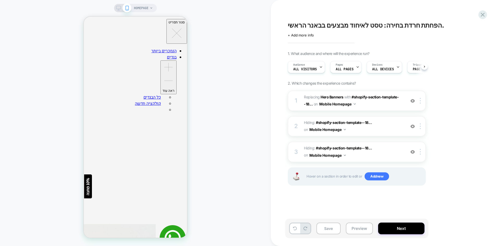
scroll to position [0, 0]
click at [334, 98] on b "Hero Banners" at bounding box center [332, 97] width 23 height 4
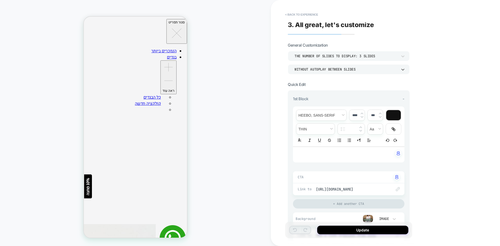
click at [330, 72] on div "WITHOUT AUTOPLAY BETWEEN SLIDES" at bounding box center [346, 69] width 108 height 5
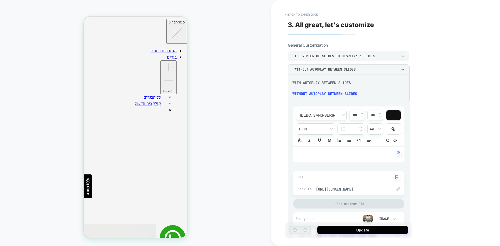
click at [433, 80] on div at bounding box center [250, 123] width 500 height 246
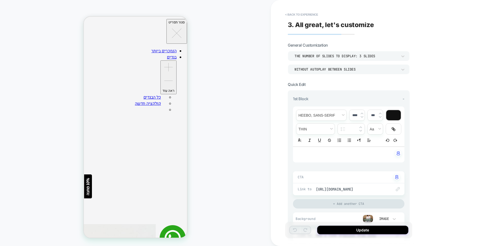
click at [443, 153] on div "**********" at bounding box center [385, 123] width 229 height 246
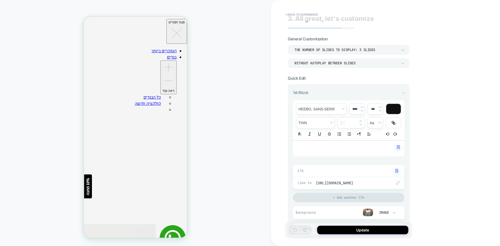
scroll to position [0, 0]
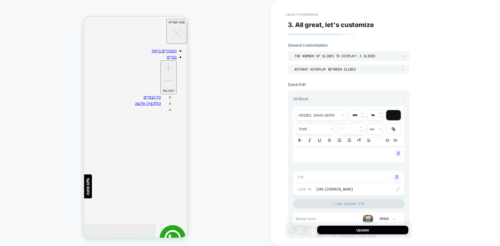
click at [319, 57] on div "THE NUMBER OF SLIDES TO DISPLAY: 3 SLIDES" at bounding box center [346, 56] width 103 height 4
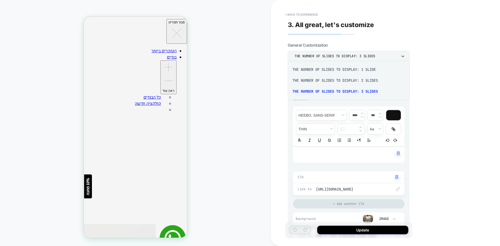
click at [391, 38] on div at bounding box center [250, 123] width 500 height 246
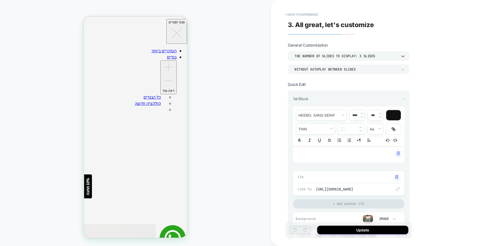
click at [313, 57] on div "THE NUMBER OF SLIDES TO DISPLAY: 3 SLIDES" at bounding box center [346, 56] width 103 height 4
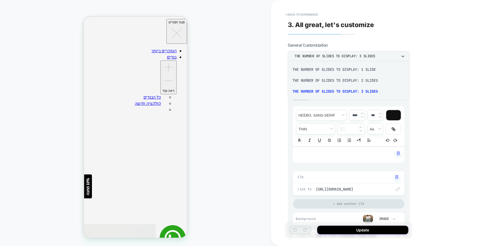
click at [424, 26] on div at bounding box center [250, 123] width 500 height 246
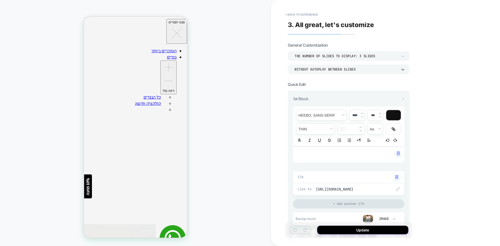
click at [321, 71] on div "WITHOUT AUTOPLAY BETWEEN SLIDES" at bounding box center [346, 69] width 103 height 4
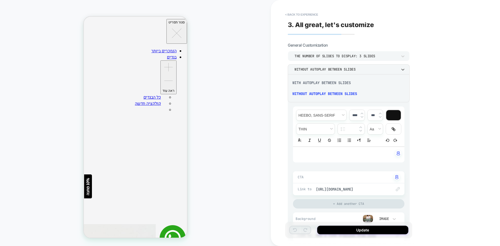
drag, startPoint x: 427, startPoint y: 80, endPoint x: 413, endPoint y: 87, distance: 15.7
click at [427, 80] on div at bounding box center [250, 123] width 500 height 246
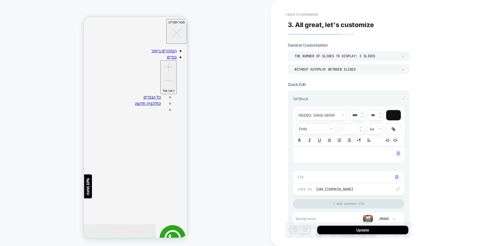
click at [320, 70] on div "WITHOUT AUTOPLAY BETWEEN SLIDES" at bounding box center [346, 69] width 103 height 4
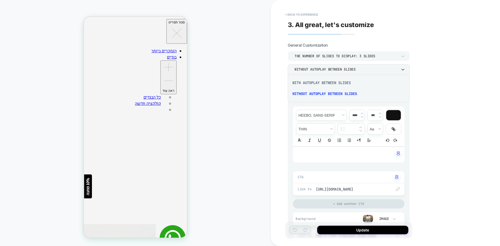
click at [305, 83] on div "WITH AUTOPLAY BETWEEN SLIDES" at bounding box center [349, 82] width 118 height 11
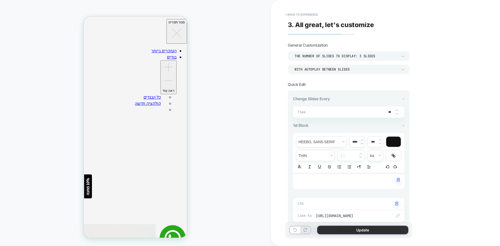
click at [354, 232] on button "Update" at bounding box center [362, 230] width 91 height 9
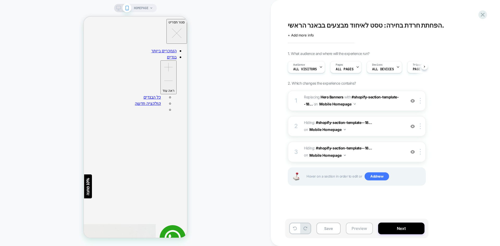
scroll to position [0, 0]
click at [355, 228] on button "Preview" at bounding box center [359, 229] width 27 height 12
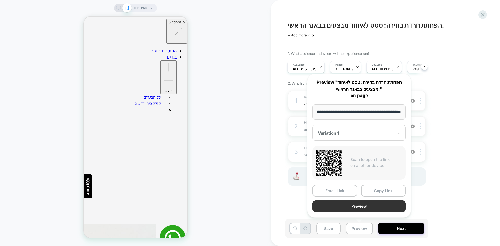
scroll to position [0, 0]
click at [366, 208] on button "Preview" at bounding box center [359, 207] width 93 height 12
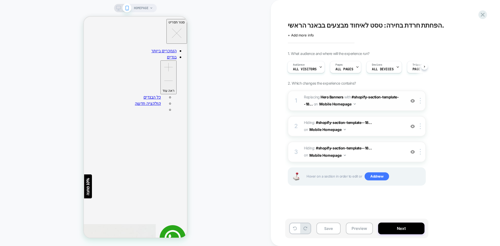
click at [412, 100] on img at bounding box center [412, 101] width 4 height 4
click at [414, 101] on img at bounding box center [412, 101] width 4 height 4
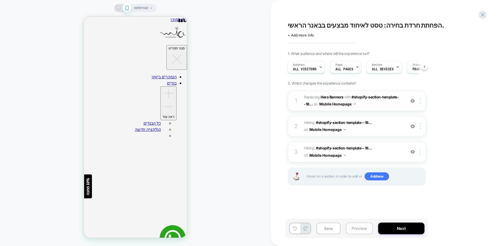
click at [358, 228] on button "Preview" at bounding box center [359, 229] width 27 height 12
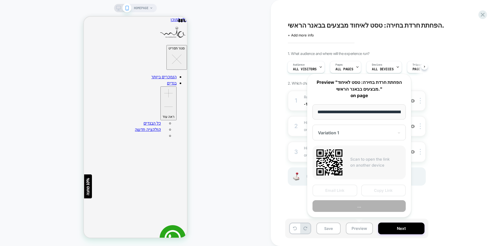
scroll to position [0, 25]
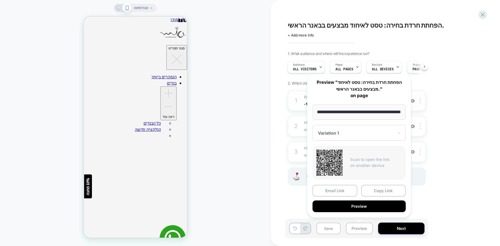
click at [372, 205] on button "Preview" at bounding box center [359, 207] width 93 height 12
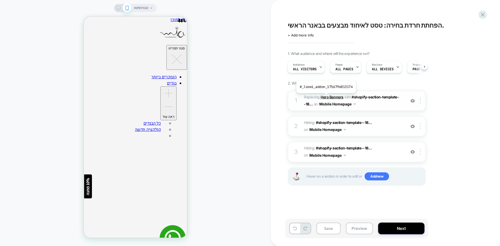
click at [326, 97] on b "Hero Banners" at bounding box center [332, 97] width 23 height 4
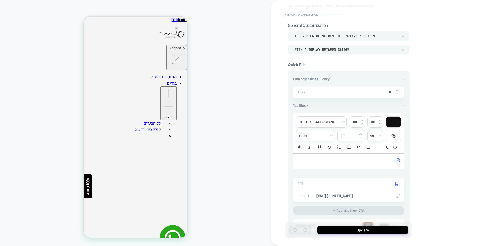
scroll to position [26, 0]
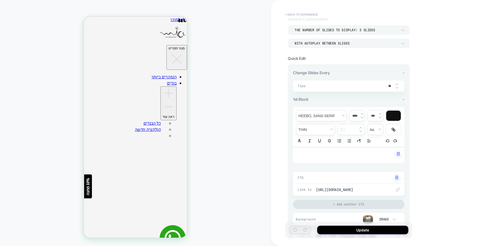
click at [297, 15] on button "< Back to experience" at bounding box center [302, 14] width 38 height 8
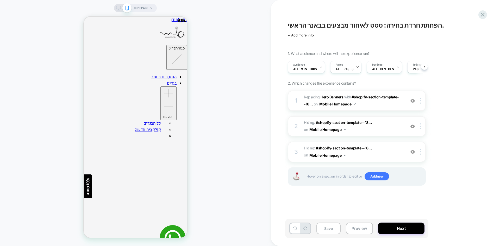
scroll to position [0, 0]
click at [379, 180] on span "Add new" at bounding box center [377, 176] width 24 height 8
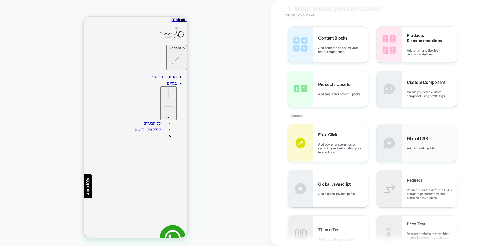
scroll to position [26, 0]
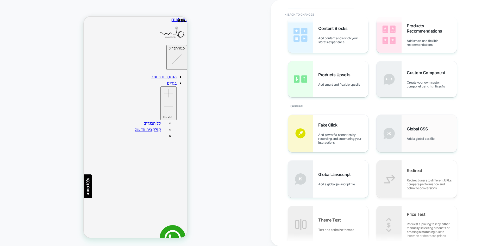
click at [420, 134] on div "Global CSS Add a global css file" at bounding box center [432, 133] width 50 height 14
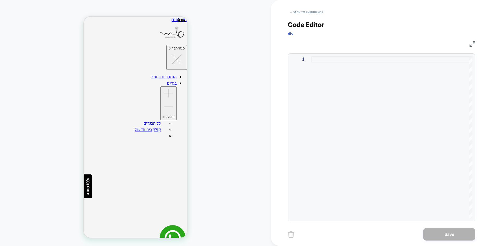
click at [316, 60] on div at bounding box center [392, 137] width 161 height 162
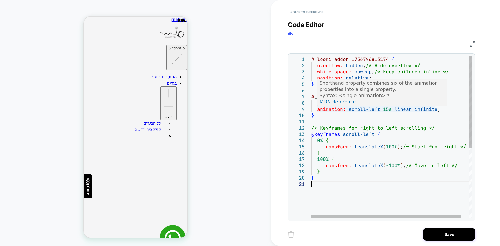
click at [391, 109] on div "# _ loomi_addon_1756796813174 { overflow: hidden ; /* Hide overflow */ white-sp…" at bounding box center [397, 199] width 170 height 287
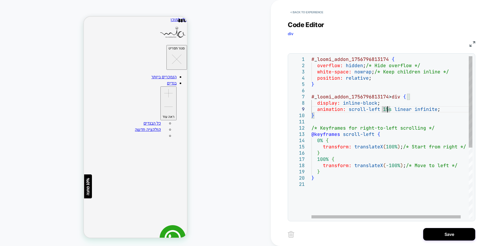
click at [388, 109] on div "# _ loomi_addon_1756796813174 { overflow: hidden ; /* Hide overflow */ white-sp…" at bounding box center [397, 199] width 170 height 287
click at [373, 128] on div "# _ loomi_addon_1756796813174 { overflow: hidden ; /* Hide overflow */ white-sp…" at bounding box center [397, 199] width 170 height 287
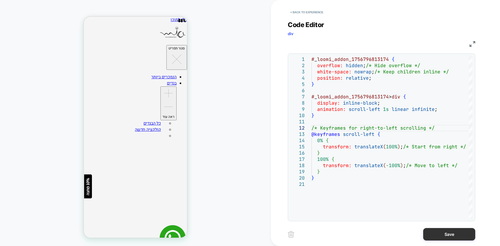
type textarea "**********"
click at [448, 234] on button "Save" at bounding box center [449, 234] width 52 height 13
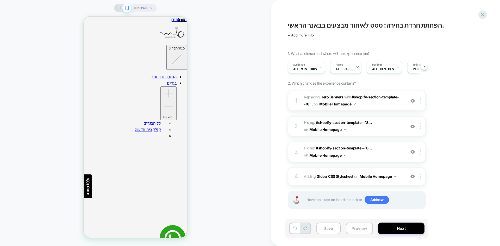
scroll to position [0, 0]
click at [354, 229] on button "Preview" at bounding box center [359, 229] width 27 height 12
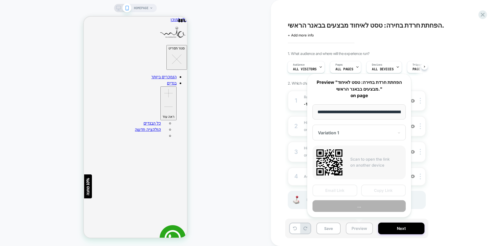
scroll to position [0, 25]
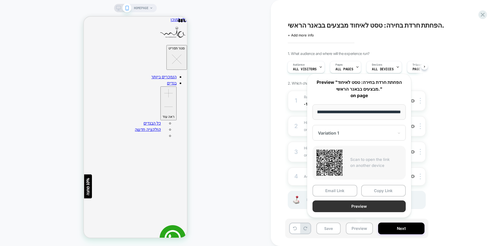
click at [366, 206] on button "Preview" at bounding box center [359, 207] width 93 height 12
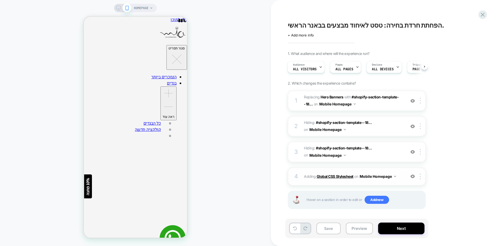
click at [334, 177] on b "Global CSS Stylesheet" at bounding box center [335, 176] width 37 height 4
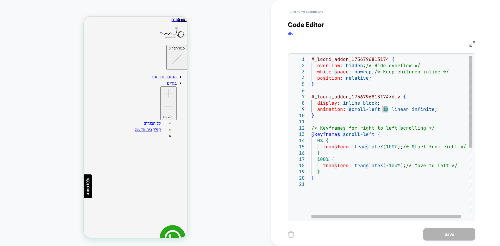
drag, startPoint x: 387, startPoint y: 109, endPoint x: 383, endPoint y: 109, distance: 3.4
click at [383, 109] on div "# _ loomi_addon_1756796813174 { overflow: hidden ; /* Hide overflow */ white-sp…" at bounding box center [397, 199] width 170 height 287
click at [384, 108] on div "# _ loomi_addon_1756796813174 { overflow: hidden ; /* Hide overflow */ white-sp…" at bounding box center [397, 199] width 170 height 287
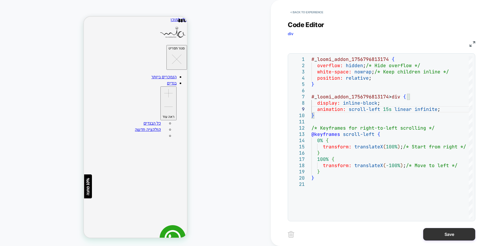
type textarea "**********"
click at [434, 231] on button "Save" at bounding box center [449, 234] width 52 height 13
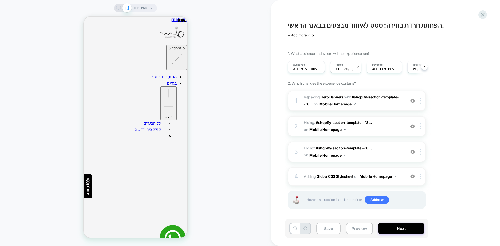
drag, startPoint x: 355, startPoint y: 226, endPoint x: 361, endPoint y: 219, distance: 8.9
click at [355, 226] on button "Preview" at bounding box center [359, 229] width 27 height 12
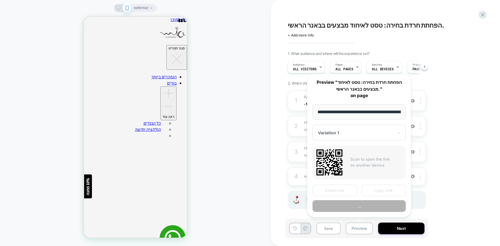
scroll to position [0, 25]
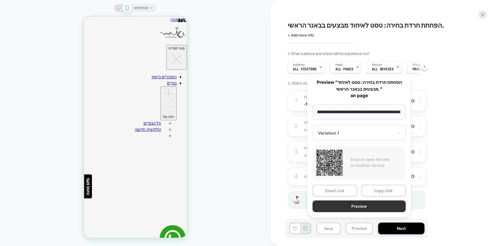
click at [360, 209] on button "Preview" at bounding box center [359, 207] width 93 height 12
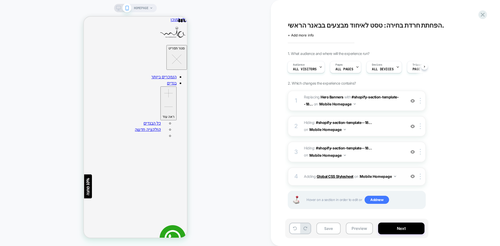
click at [333, 175] on b "Global CSS Stylesheet" at bounding box center [335, 176] width 37 height 4
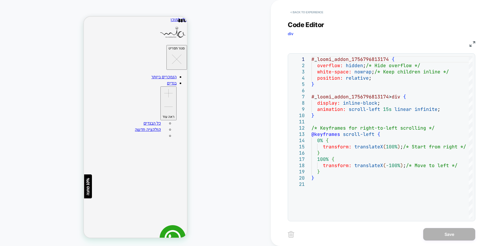
click at [307, 13] on button "< Back to experience" at bounding box center [307, 12] width 38 height 8
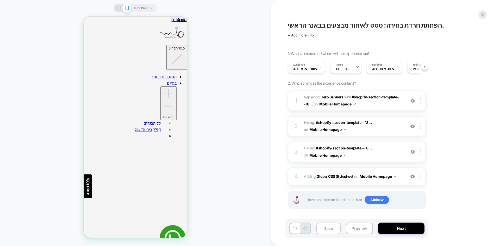
scroll to position [0, 0]
click at [421, 177] on div at bounding box center [421, 177] width 9 height 6
click at [416, 164] on div "Delete" at bounding box center [421, 163] width 46 height 14
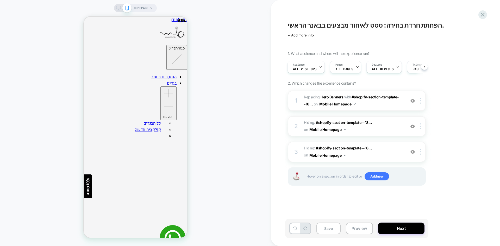
click at [469, 71] on div "1. What audience and where will the experience run? Audience All Visitors Pages…" at bounding box center [383, 124] width 190 height 147
click at [331, 98] on b "Hero Banners" at bounding box center [332, 97] width 23 height 4
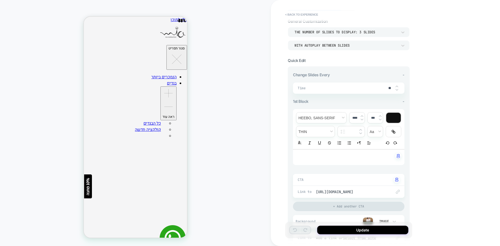
scroll to position [0, 0]
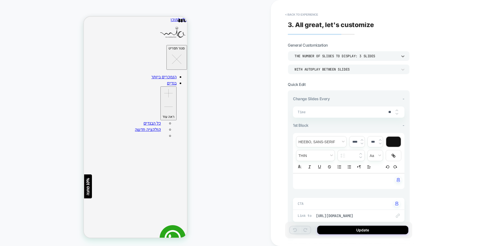
click at [352, 55] on div "THE NUMBER OF SLIDES TO DISPLAY: 3 SLIDES" at bounding box center [346, 56] width 103 height 4
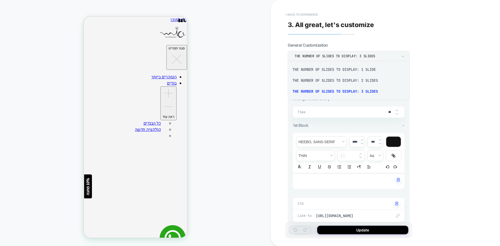
click at [297, 14] on button "< Back to experience" at bounding box center [302, 14] width 38 height 8
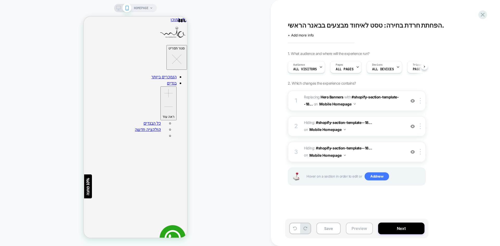
scroll to position [0, 0]
click at [357, 228] on button "Preview" at bounding box center [359, 229] width 27 height 12
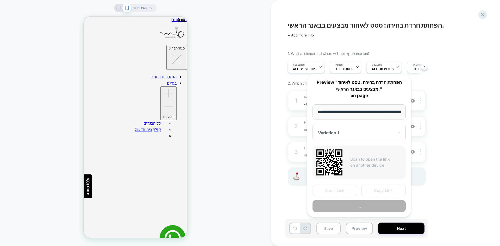
scroll to position [0, 25]
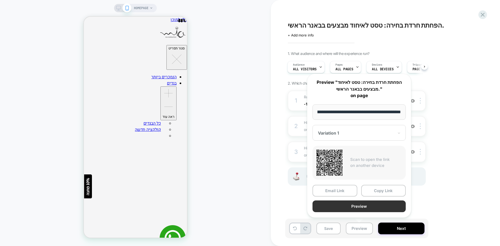
click at [371, 204] on button "Preview" at bounding box center [359, 207] width 93 height 12
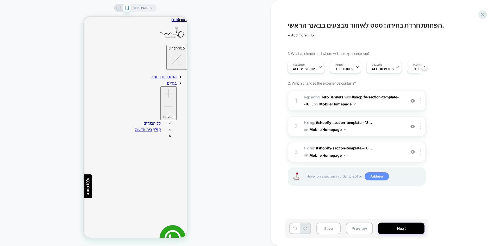
click at [370, 179] on span "Add new" at bounding box center [377, 176] width 24 height 8
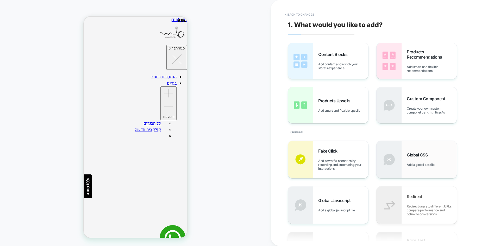
click at [414, 158] on div "Global CSS Add a global css file" at bounding box center [432, 159] width 50 height 14
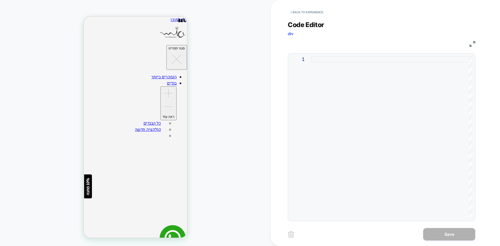
click at [325, 111] on div at bounding box center [392, 137] width 161 height 162
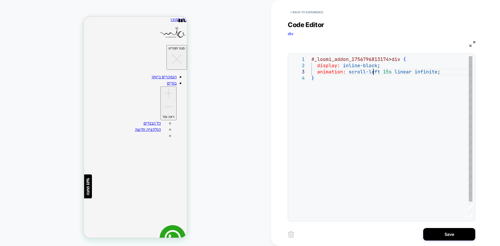
click at [373, 72] on div "# _ loomi_addon_1756796813174 > div { display: inline-block ; animation: scroll…" at bounding box center [392, 146] width 161 height 181
type textarea "**********"
click at [443, 233] on button "Save" at bounding box center [449, 234] width 52 height 13
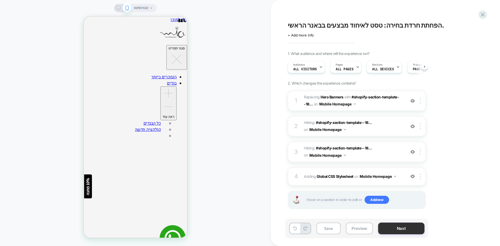
scroll to position [0, 0]
click at [354, 235] on div "Save Preview Next" at bounding box center [356, 229] width 143 height 20
click at [359, 230] on button "Preview" at bounding box center [359, 229] width 27 height 12
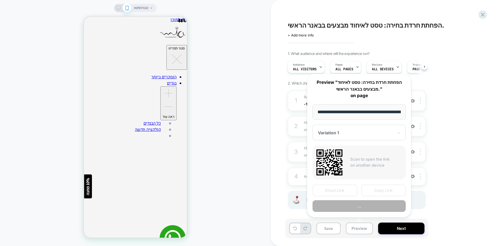
scroll to position [0, 25]
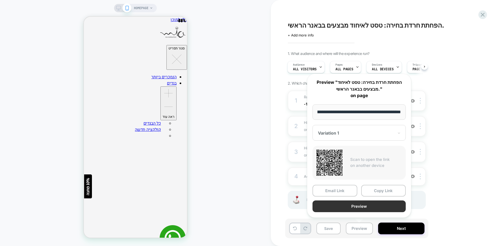
click at [367, 208] on button "Preview" at bounding box center [359, 207] width 93 height 12
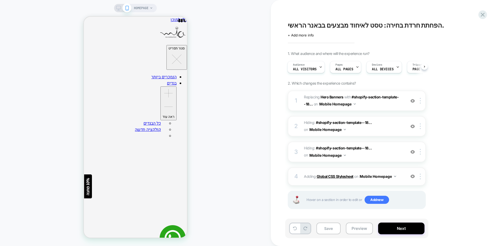
click at [339, 176] on b "Global CSS Stylesheet" at bounding box center [335, 176] width 37 height 4
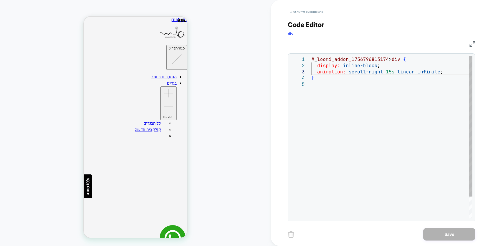
click at [389, 73] on div "# _ loomi_addon_1756796813174 > div { display: inline-block ; animation: scroll…" at bounding box center [392, 149] width 161 height 187
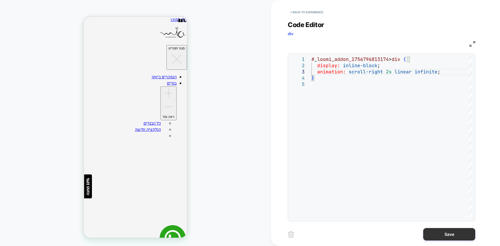
type textarea "**********"
click at [439, 232] on button "Save" at bounding box center [449, 234] width 52 height 13
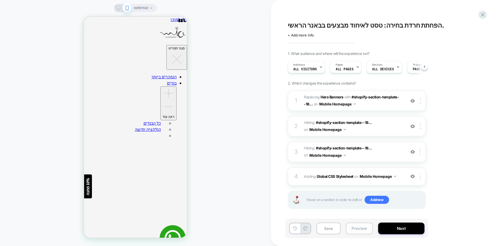
click at [360, 229] on button "Preview" at bounding box center [359, 229] width 27 height 12
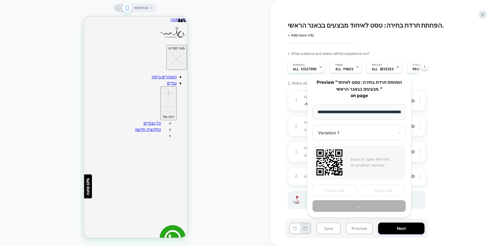
scroll to position [0, 25]
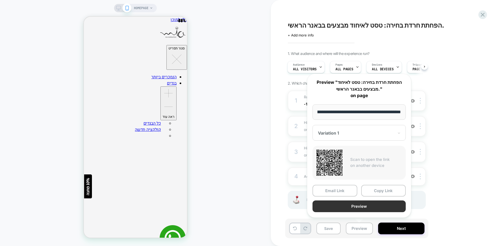
click at [375, 208] on button "Preview" at bounding box center [359, 207] width 93 height 12
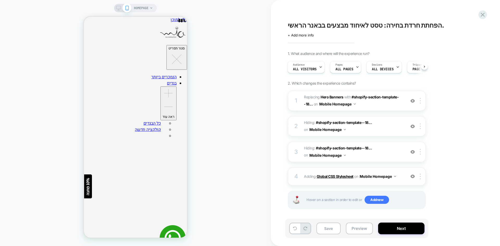
click at [334, 178] on b "Global CSS Stylesheet" at bounding box center [335, 176] width 37 height 4
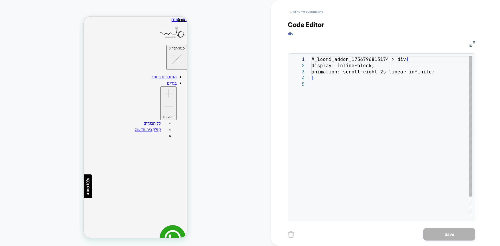
click at [323, 114] on div "#_loomi_addon_1756796813174 > div { display: inline-block; animation: scroll-ri…" at bounding box center [392, 149] width 161 height 187
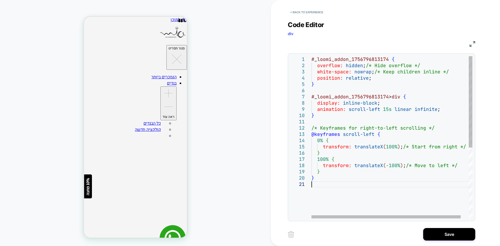
click at [366, 135] on div "# _ loomi_addon_1756796813174 { overflow: hidden ; /* Hide overflow */ white-sp…" at bounding box center [397, 199] width 170 height 287
click at [392, 137] on div "# _ loomi_addon_1756796813174 { overflow: hidden ; /* Hide overflow */ white-sp…" at bounding box center [397, 199] width 170 height 287
click at [371, 108] on div "# _ loomi_addon_1756796813174 { overflow: hidden ; /* Hide overflow */ white-sp…" at bounding box center [397, 199] width 170 height 287
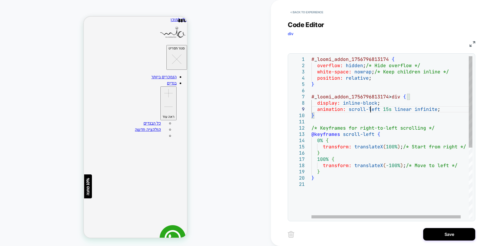
click at [371, 108] on div "# _ loomi_addon_1756796813174 { overflow: hidden ; /* Hide overflow */ white-sp…" at bounding box center [397, 199] width 170 height 287
click at [414, 144] on div "# _ loomi_addon_1756796813174 { overflow: hidden ; /* Hide overflow */ white-sp…" at bounding box center [397, 199] width 170 height 287
click at [366, 137] on div "# _ loomi_addon_1756796813174 { overflow: hidden ; /* Hide overflow */ white-sp…" at bounding box center [397, 199] width 170 height 287
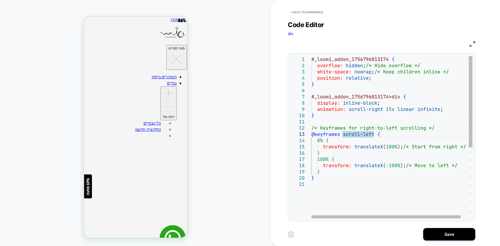
click at [365, 134] on div "# _ loomi_addon_1756796813174 { overflow: hidden ; /* Hide overflow */ white-sp…" at bounding box center [397, 199] width 170 height 287
click at [407, 140] on div "# _ loomi_addon_1756796813174 { overflow: hidden ; /* Hide overflow */ white-sp…" at bounding box center [397, 199] width 170 height 287
click at [385, 176] on div "# _ loomi_addon_1756796813174 { overflow: hidden ; /* Hide overflow */ white-sp…" at bounding box center [397, 199] width 170 height 287
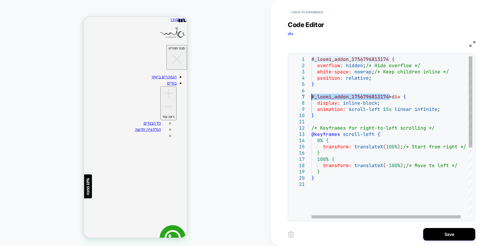
drag, startPoint x: 389, startPoint y: 96, endPoint x: 308, endPoint y: 98, distance: 81.8
click at [312, 98] on div "# _ loomi_addon_1756796813174 { overflow: hidden ; /* Hide overflow */ white-sp…" at bounding box center [397, 199] width 170 height 287
click at [387, 108] on div "# _ loomi_addon_1756796813174 { overflow: hidden ; /* Hide overflow */ white-sp…" at bounding box center [397, 199] width 170 height 287
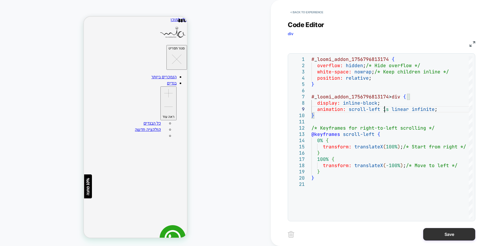
type textarea "**********"
click at [440, 234] on button "Save" at bounding box center [449, 234] width 52 height 13
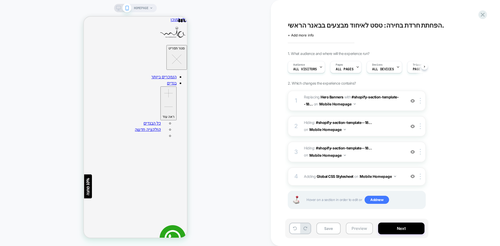
scroll to position [0, 0]
click at [359, 232] on button "Preview" at bounding box center [359, 229] width 27 height 12
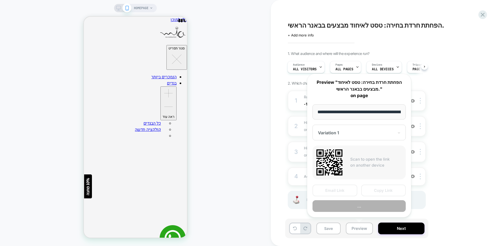
scroll to position [0, 25]
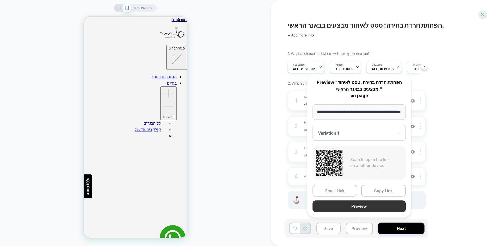
click at [357, 207] on button "Preview" at bounding box center [359, 207] width 93 height 12
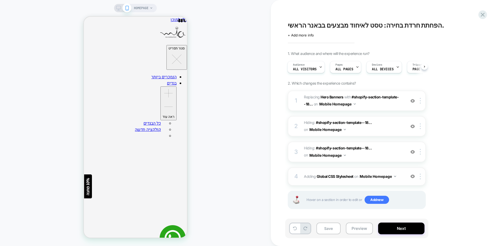
click at [412, 178] on img at bounding box center [412, 176] width 4 height 4
click at [356, 229] on button "Preview" at bounding box center [359, 229] width 27 height 12
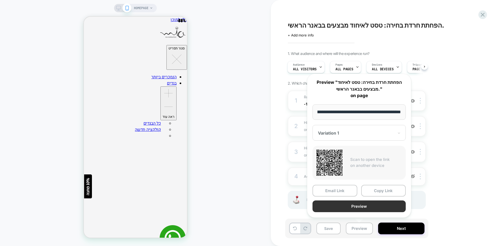
click at [374, 207] on button "Preview" at bounding box center [359, 207] width 93 height 12
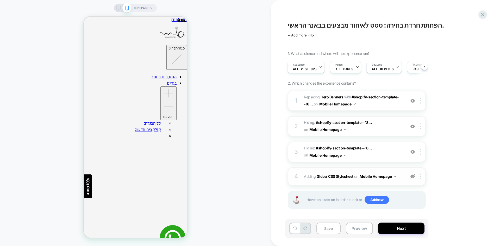
click at [412, 176] on img at bounding box center [412, 176] width 4 height 4
click at [337, 177] on b "Global CSS Stylesheet" at bounding box center [335, 176] width 37 height 4
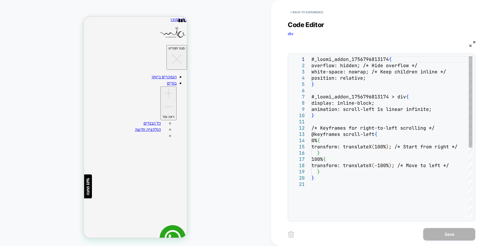
click at [340, 120] on div "#_loomi_addon_1756796813174 { overflow: hidden; /* Hide overflow */ white-space…" at bounding box center [392, 199] width 161 height 287
type textarea "**********"
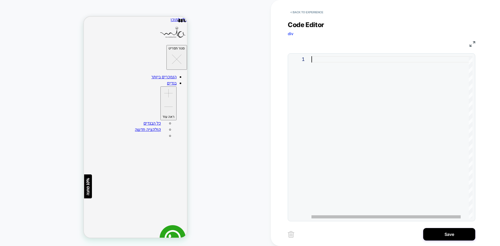
type textarea "*"
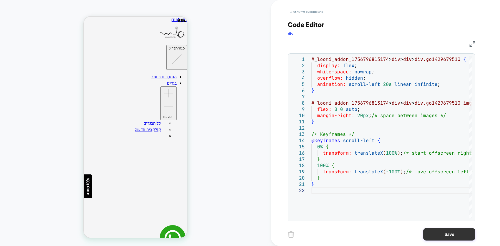
click at [436, 233] on button "Save" at bounding box center [449, 234] width 52 height 13
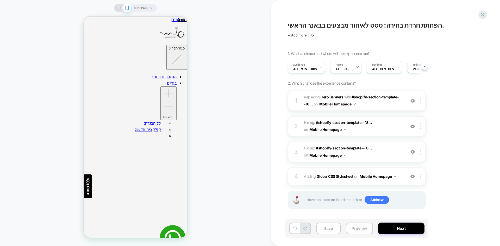
scroll to position [0, 0]
click at [352, 232] on button "Preview" at bounding box center [359, 229] width 27 height 12
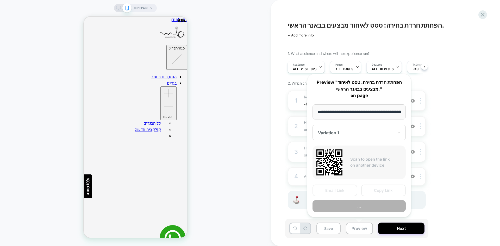
scroll to position [0, 25]
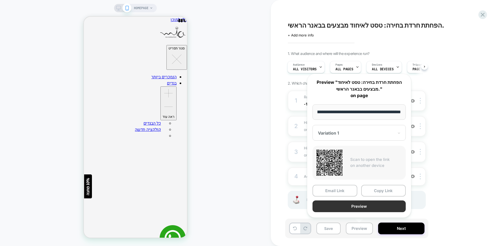
click at [366, 206] on button "Preview" at bounding box center [359, 207] width 93 height 12
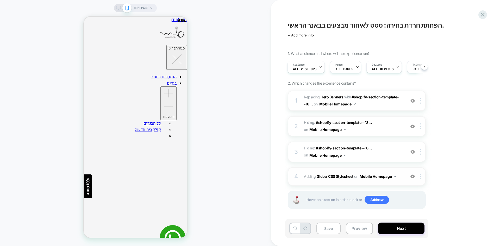
click at [334, 176] on b "Global CSS Stylesheet" at bounding box center [335, 176] width 37 height 4
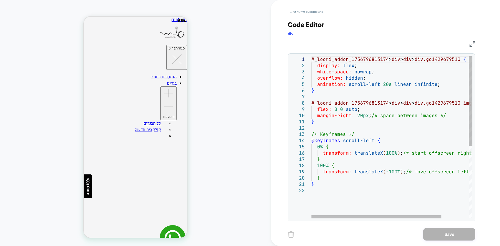
scroll to position [0, 0]
click at [345, 202] on div "# _ loomi_addon_1756796813174 > div > div > div.go1429679510 { display: flex ; …" at bounding box center [409, 203] width 195 height 294
type textarea "**********"
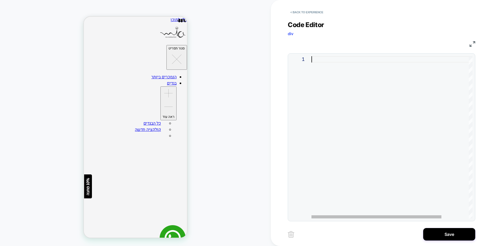
type textarea "**********"
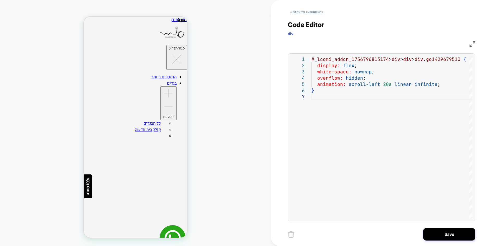
click at [447, 242] on div "**********" at bounding box center [385, 123] width 195 height 246
click at [447, 239] on button "Save" at bounding box center [449, 234] width 52 height 13
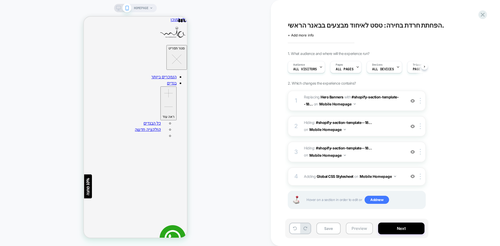
scroll to position [0, 0]
click at [360, 229] on button "Preview" at bounding box center [359, 229] width 27 height 12
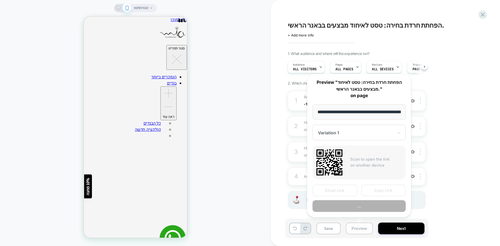
scroll to position [0, 25]
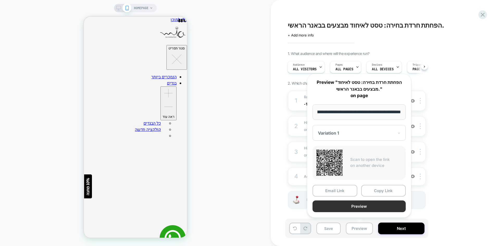
click at [372, 204] on button "Preview" at bounding box center [359, 207] width 93 height 12
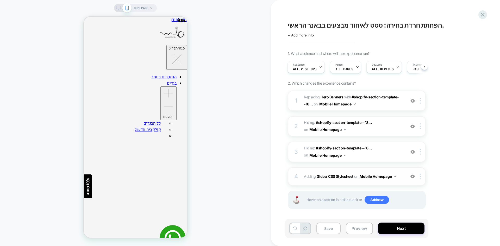
click at [412, 176] on img at bounding box center [412, 176] width 4 height 4
click at [359, 226] on button "Preview" at bounding box center [359, 229] width 27 height 12
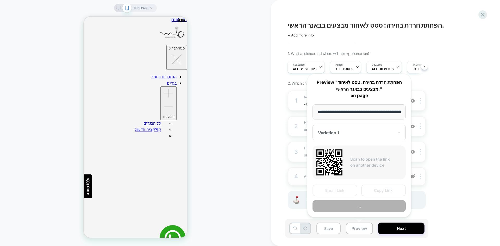
scroll to position [0, 25]
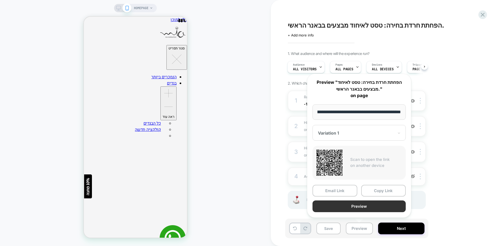
click at [376, 205] on button "Preview" at bounding box center [359, 207] width 93 height 12
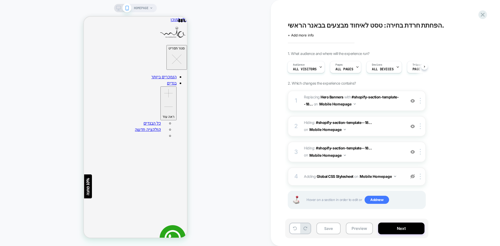
click at [413, 177] on img at bounding box center [412, 176] width 4 height 4
click at [329, 174] on b "Global CSS Stylesheet" at bounding box center [335, 176] width 37 height 4
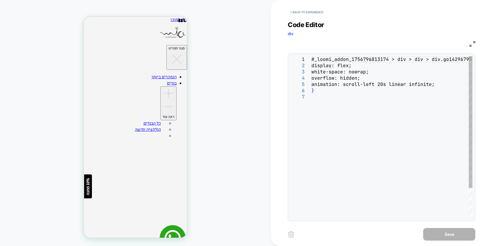
scroll to position [0, 0]
click at [340, 113] on div "#_loomi_addon_1756796813174 > div > div > div.go14 29679510 { display: flex; wh…" at bounding box center [392, 156] width 161 height 200
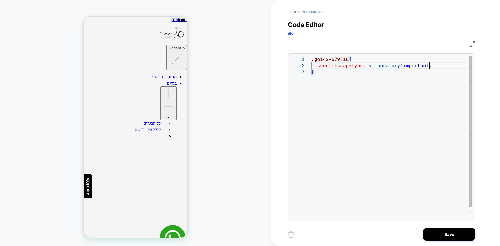
scroll to position [6, 118]
click at [427, 119] on div ".go1429679510 { scroll-snap-type: y mandatory !important ; }" at bounding box center [392, 143] width 161 height 175
type textarea "**********"
click at [443, 233] on button "Save" at bounding box center [449, 234] width 52 height 13
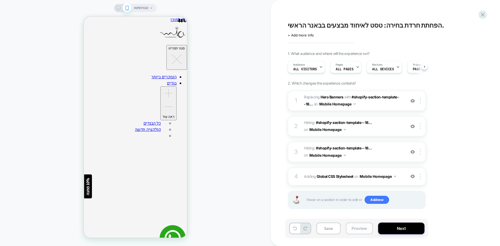
scroll to position [0, 0]
click at [364, 229] on button "Preview" at bounding box center [359, 229] width 27 height 12
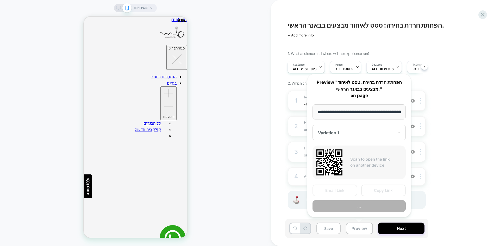
scroll to position [0, 25]
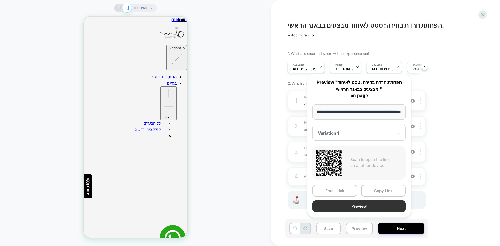
click at [380, 208] on button "Preview" at bounding box center [359, 207] width 93 height 12
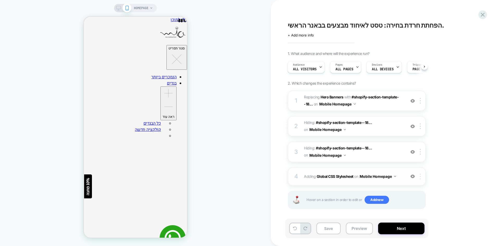
click at [422, 179] on div at bounding box center [421, 177] width 9 height 6
click at [421, 178] on div at bounding box center [421, 177] width 9 height 6
click at [415, 164] on div "Delete" at bounding box center [421, 163] width 46 height 14
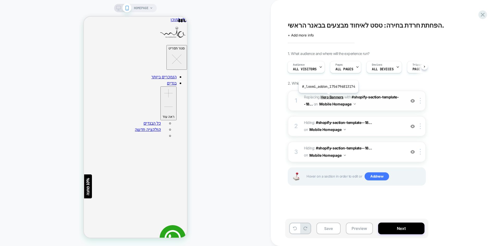
click at [328, 97] on b "Hero Banners" at bounding box center [332, 97] width 23 height 4
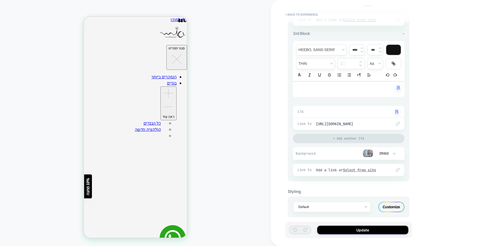
scroll to position [398, 0]
